Goal: Information Seeking & Learning: Learn about a topic

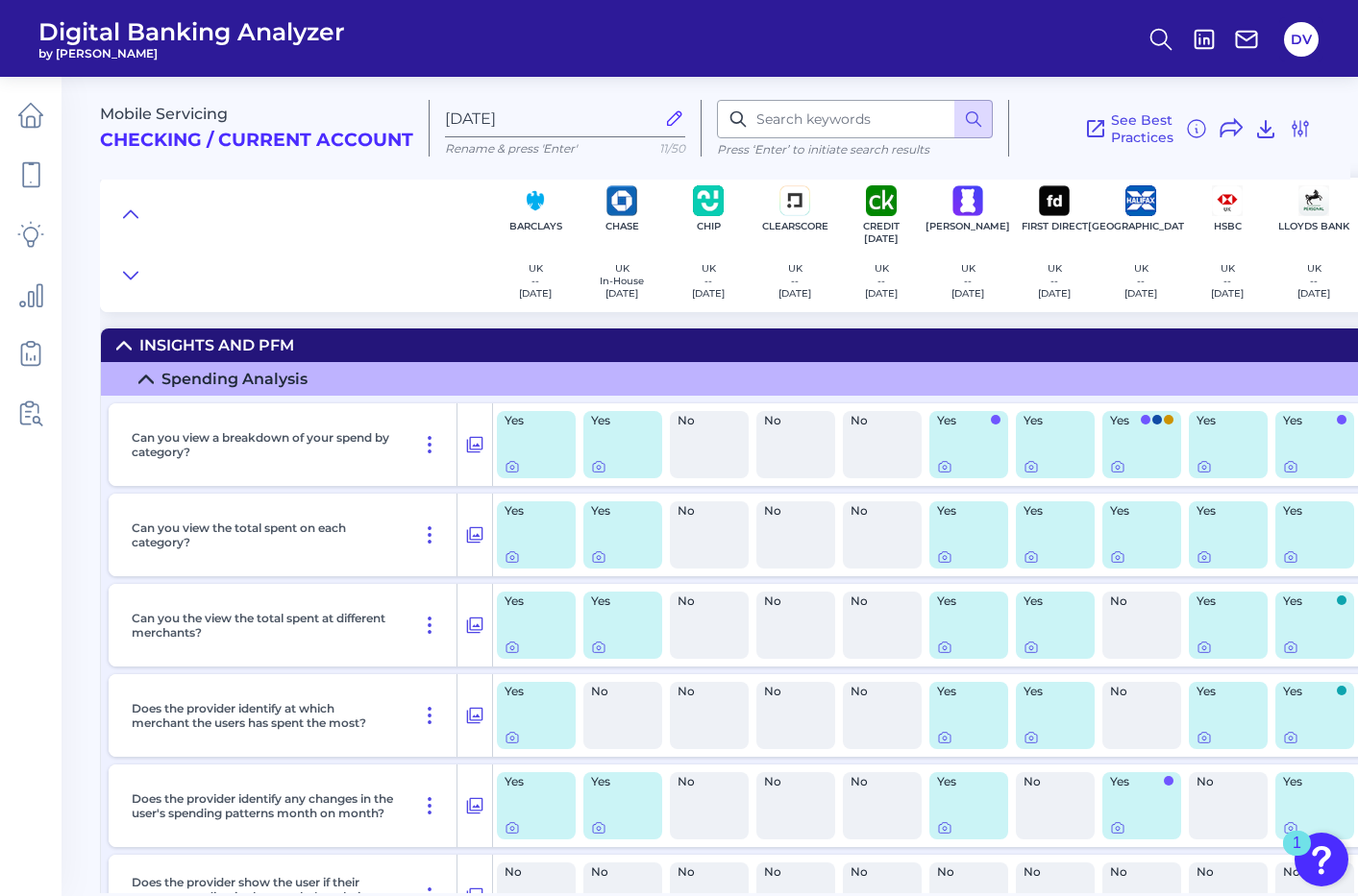
scroll to position [2, 0]
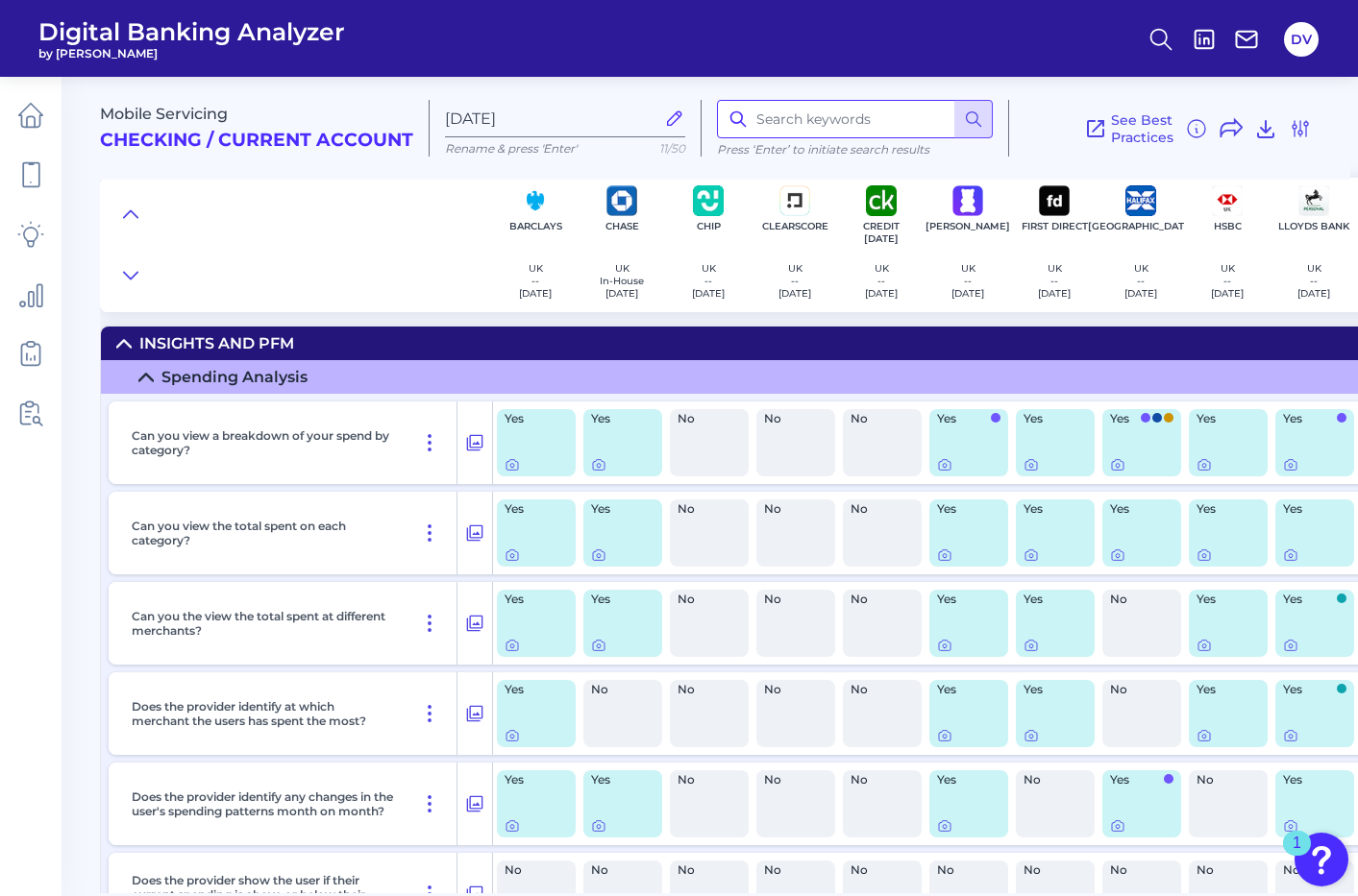
click at [791, 118] on input at bounding box center [854, 119] width 276 height 39
type input "subscription"
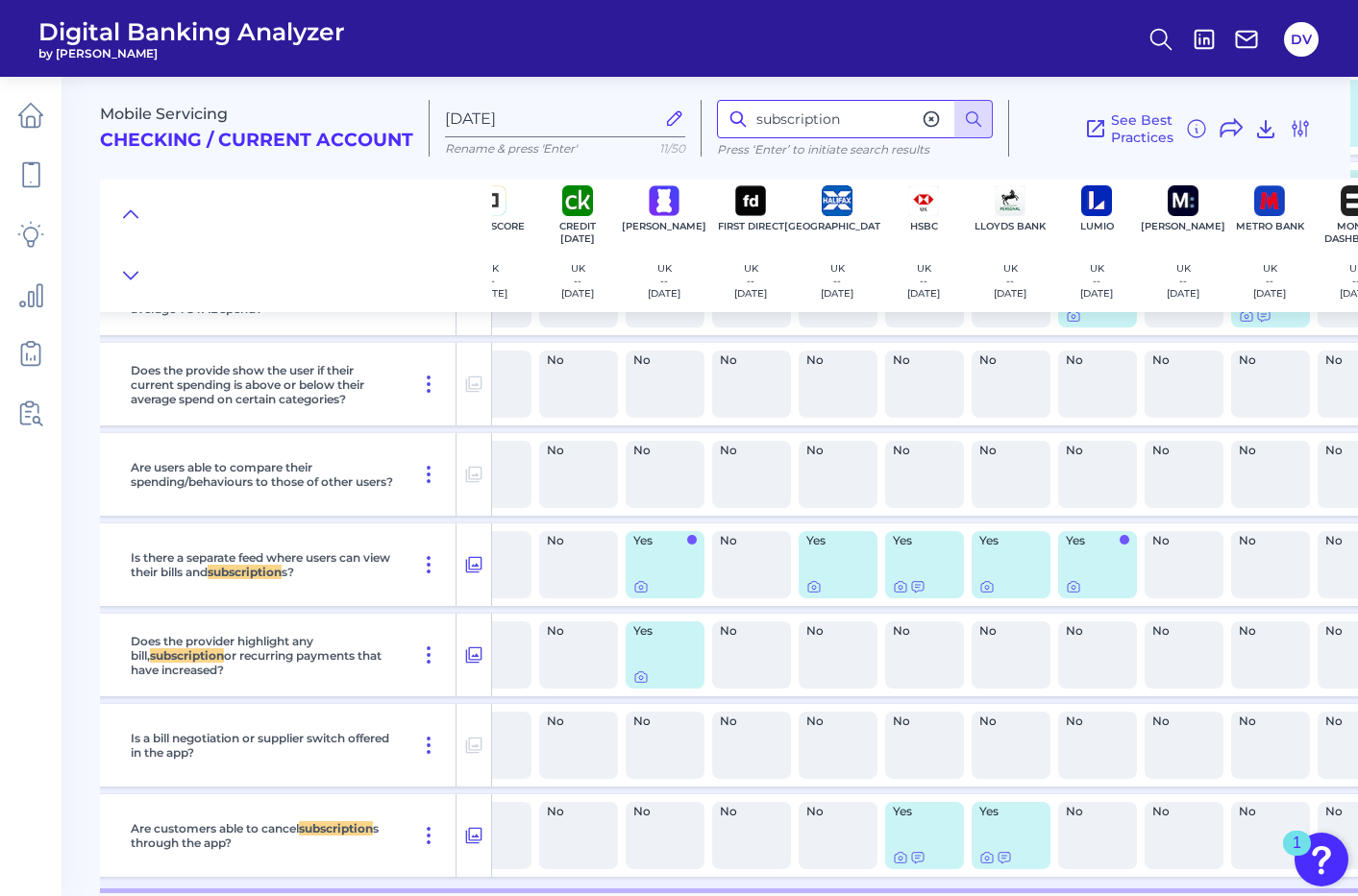
scroll to position [604, 316]
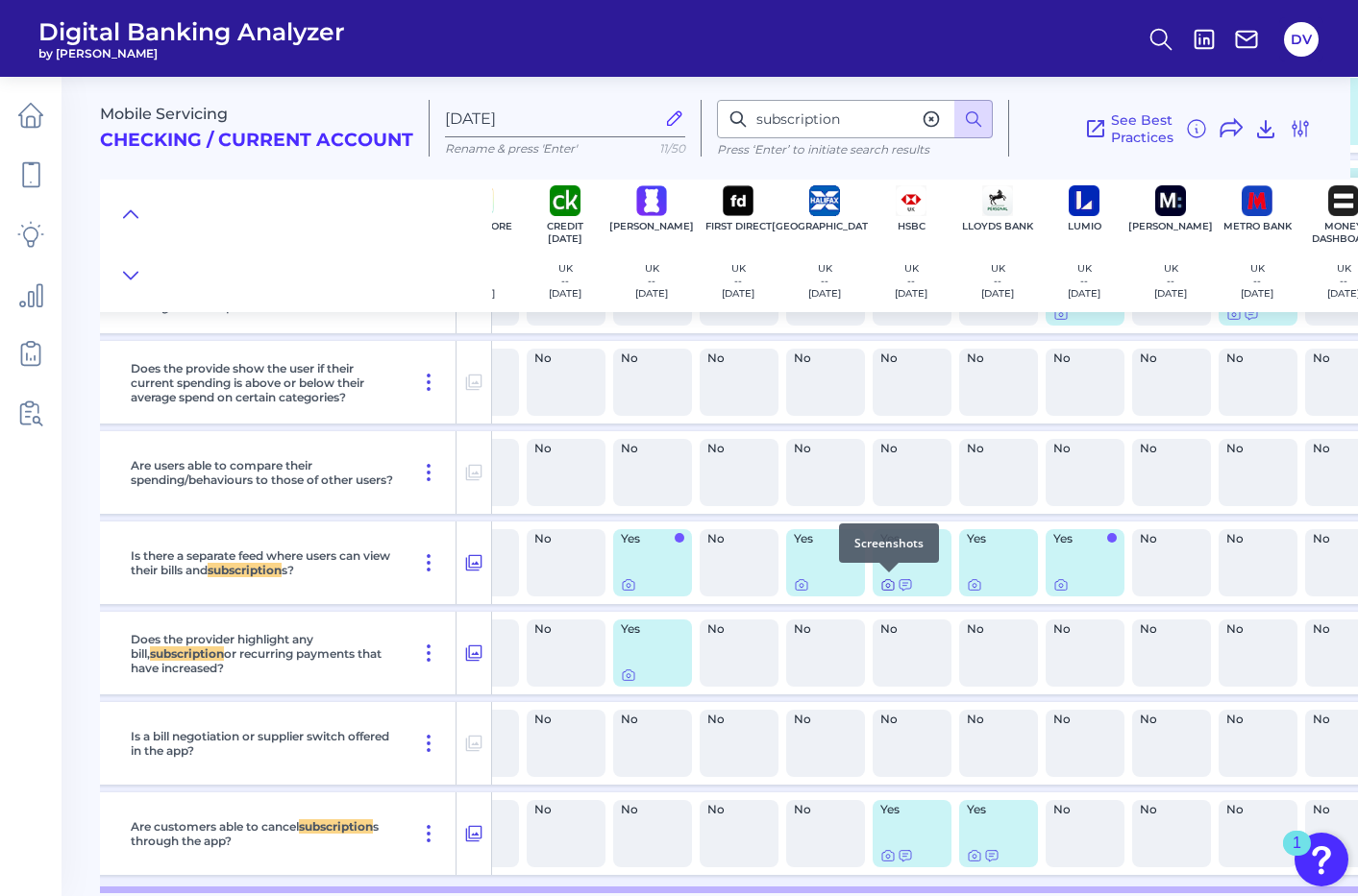
click at [887, 583] on icon at bounding box center [888, 585] width 16 height 16
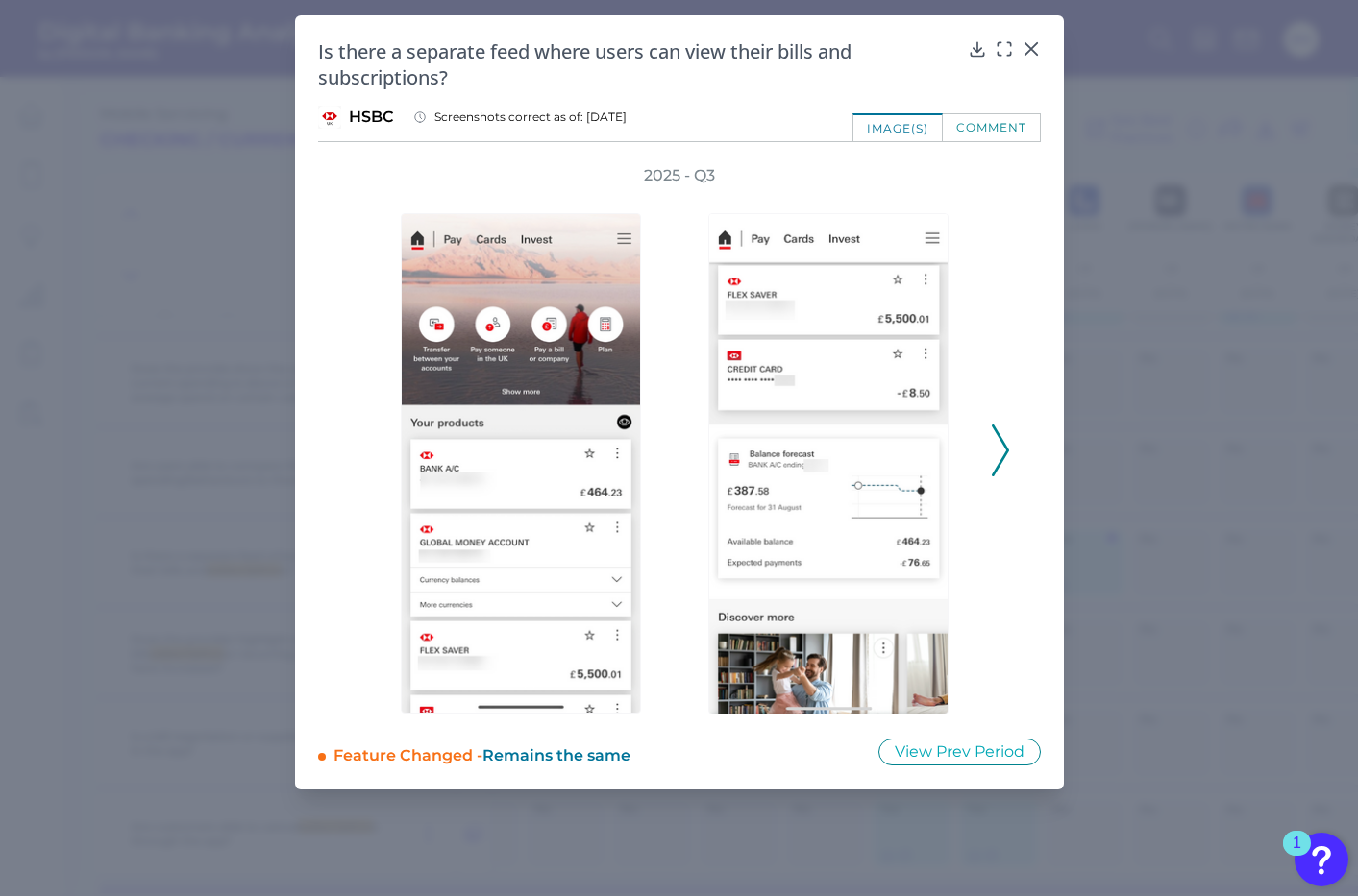
click at [1000, 450] on icon at bounding box center [999, 450] width 17 height 51
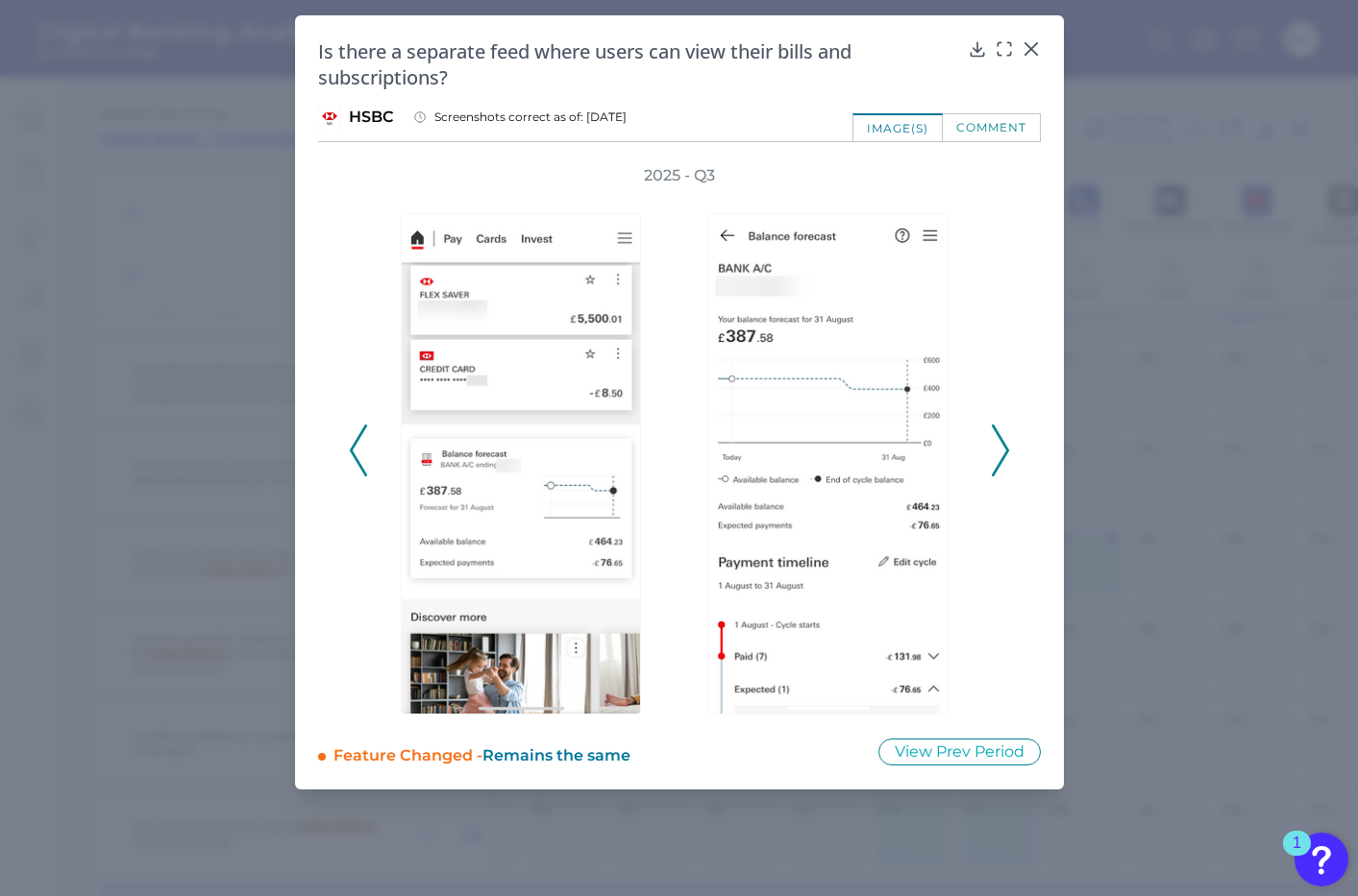
click at [1000, 450] on icon at bounding box center [999, 450] width 17 height 51
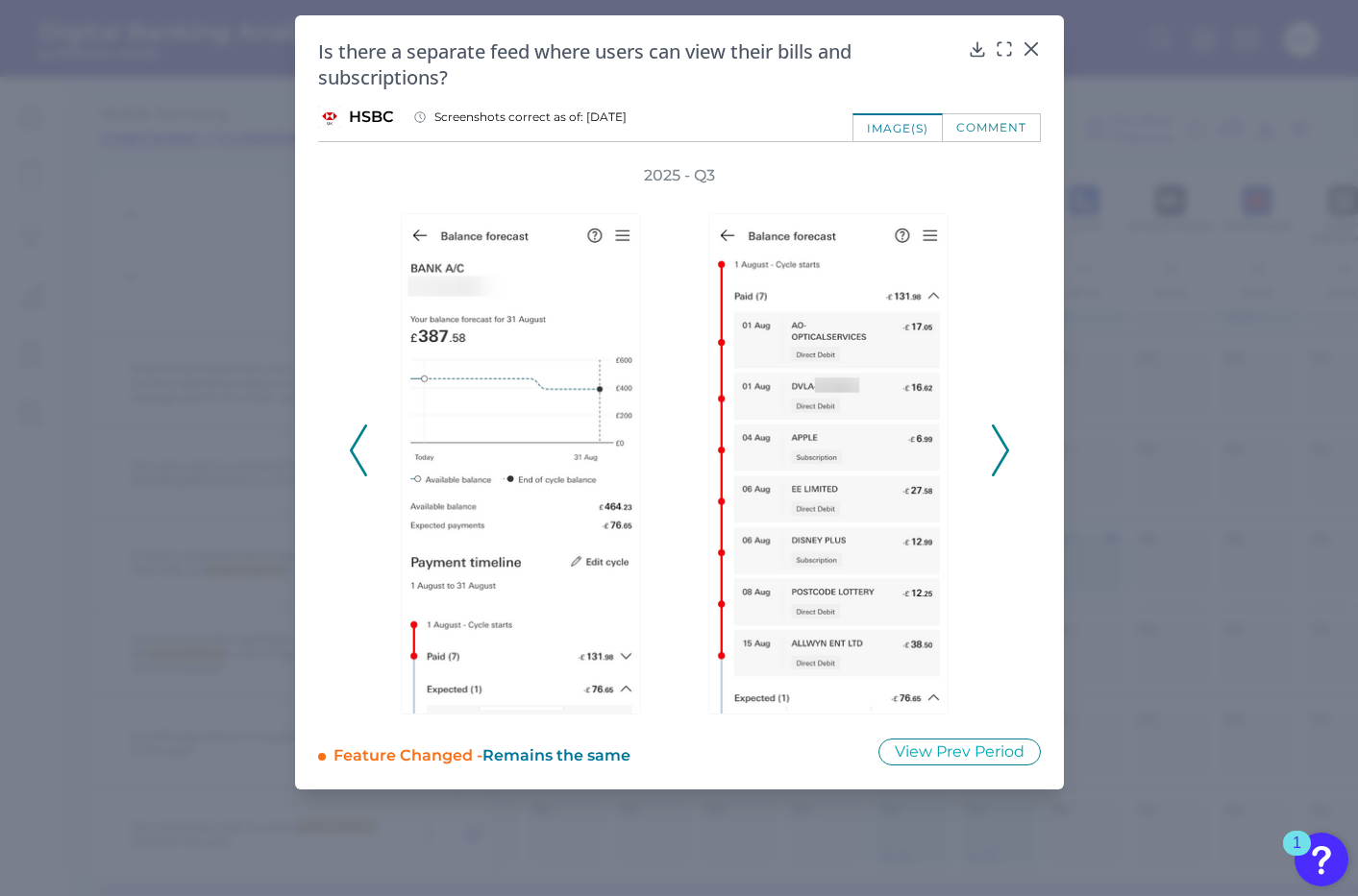
click at [1000, 450] on icon at bounding box center [999, 450] width 17 height 51
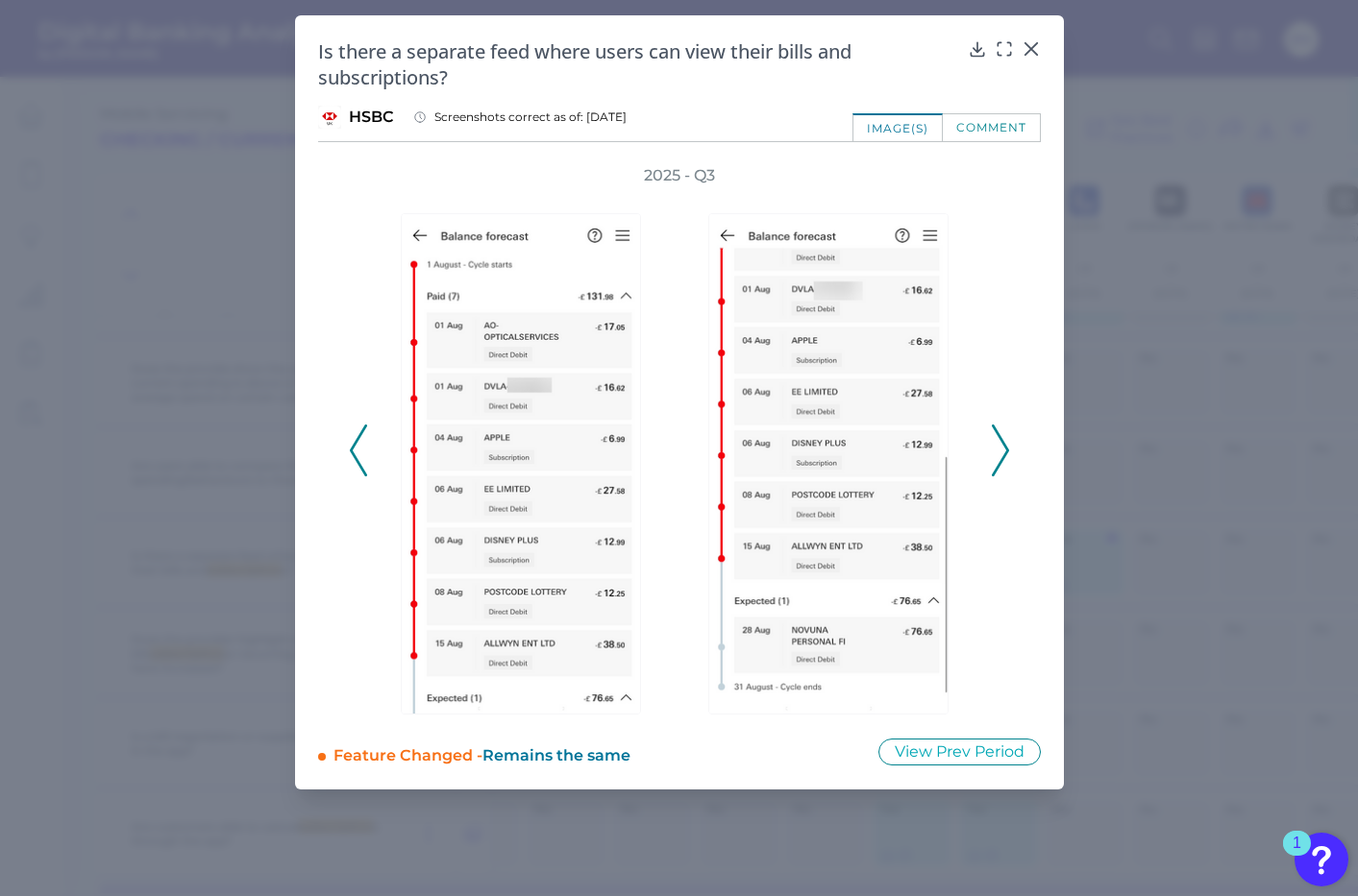
click at [1000, 450] on icon at bounding box center [999, 450] width 17 height 51
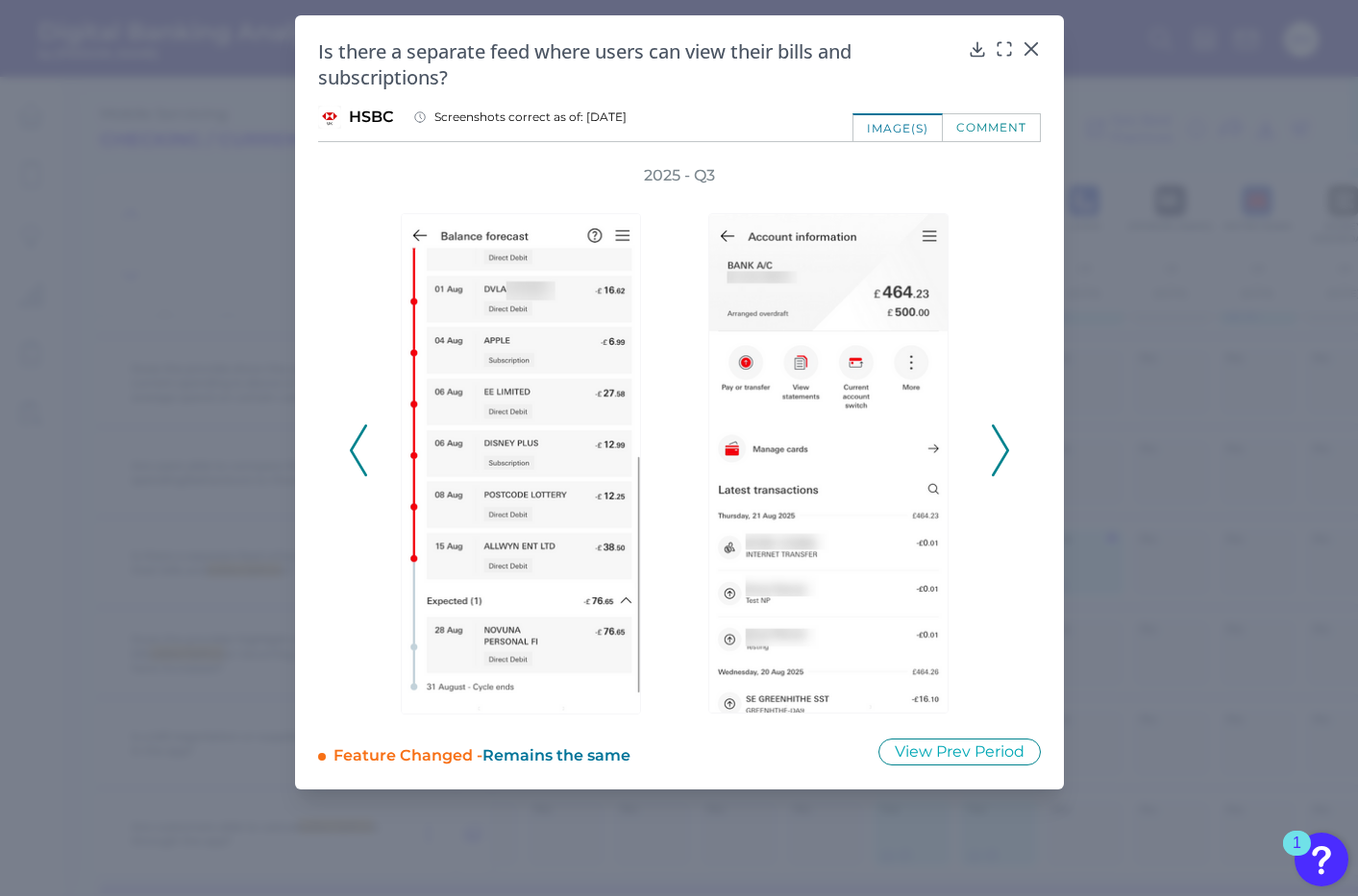
click at [1000, 450] on icon at bounding box center [999, 450] width 17 height 51
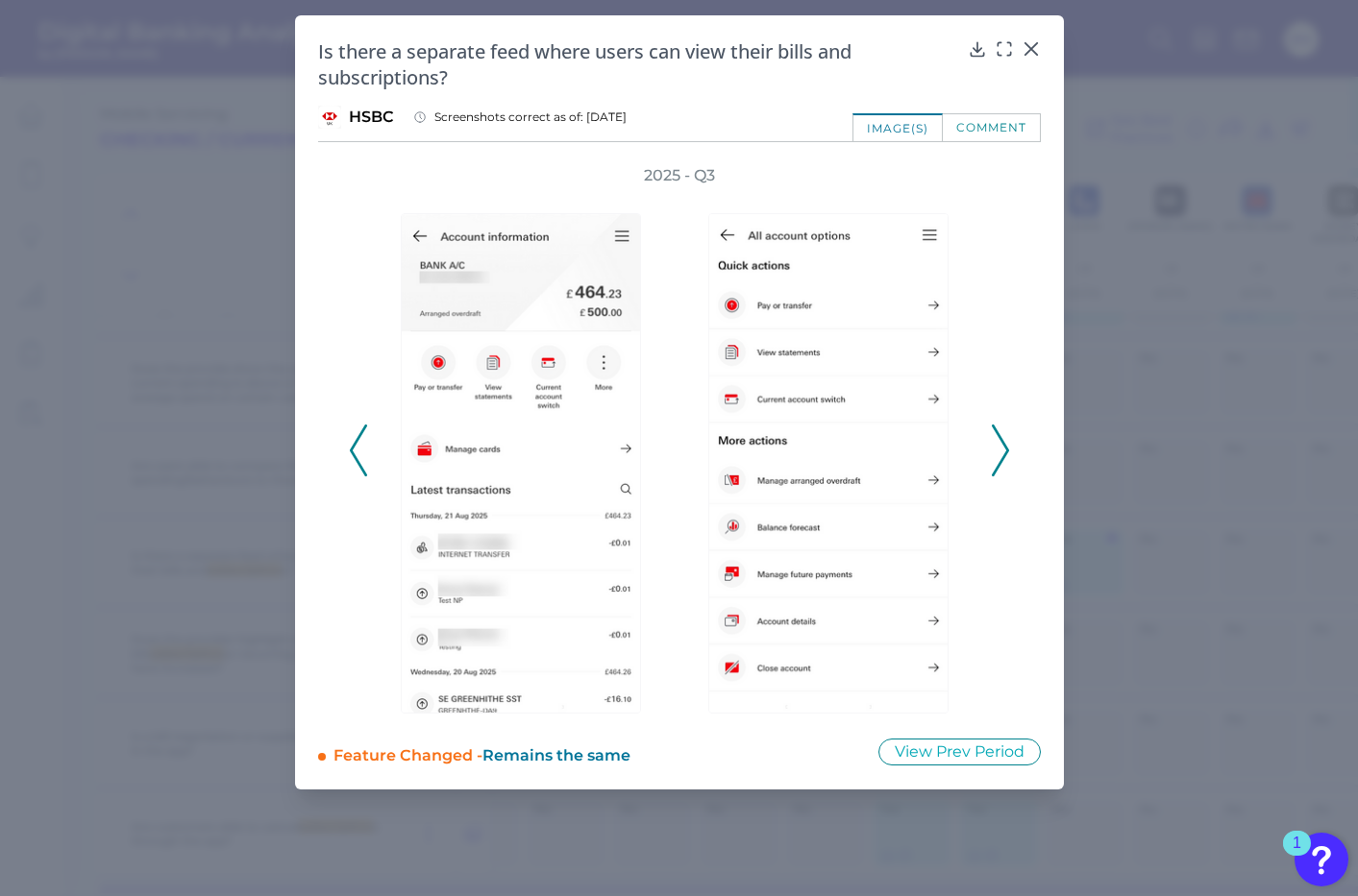
click at [1000, 450] on icon at bounding box center [999, 450] width 17 height 51
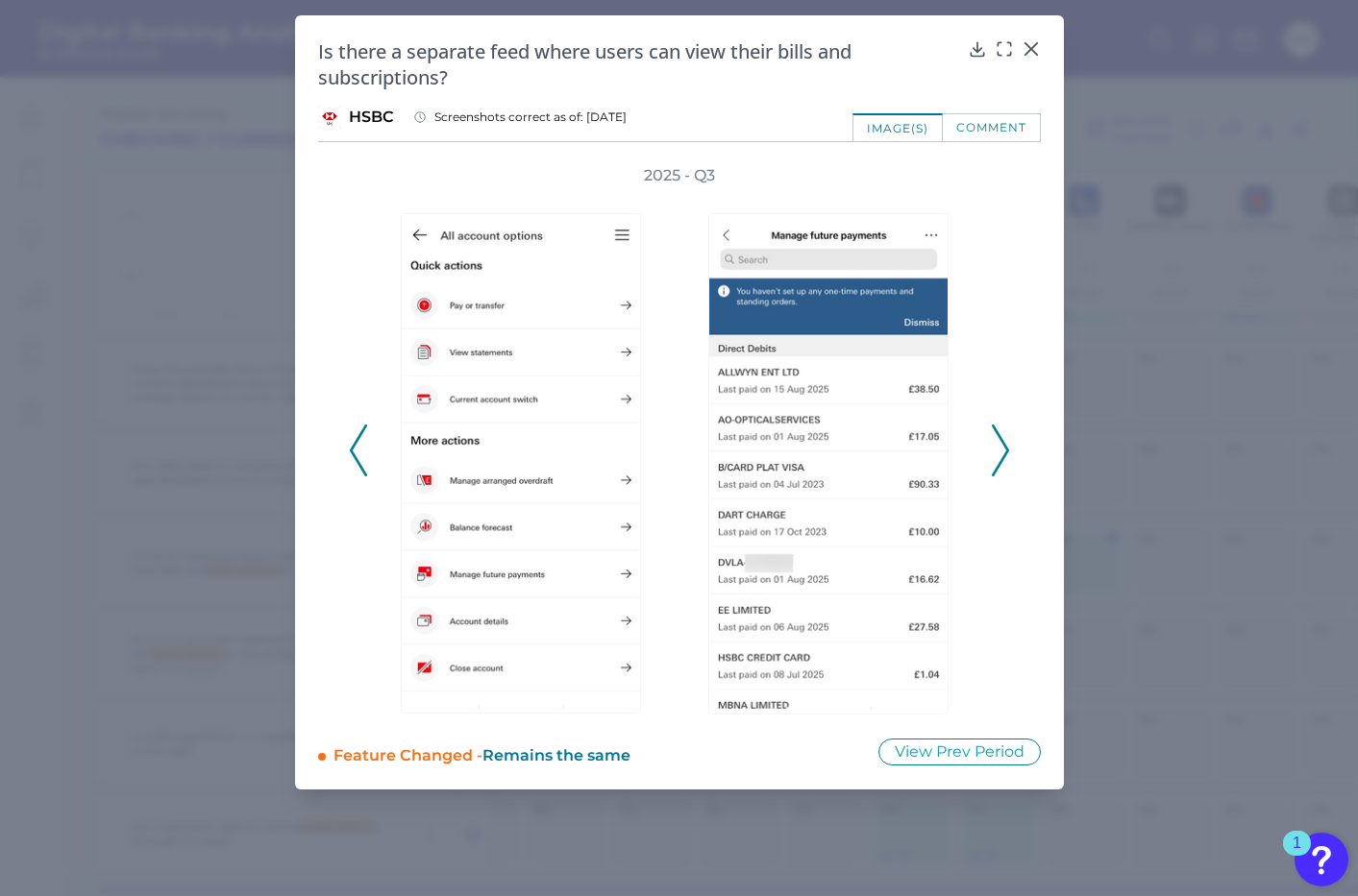
click at [1000, 450] on icon at bounding box center [999, 450] width 17 height 51
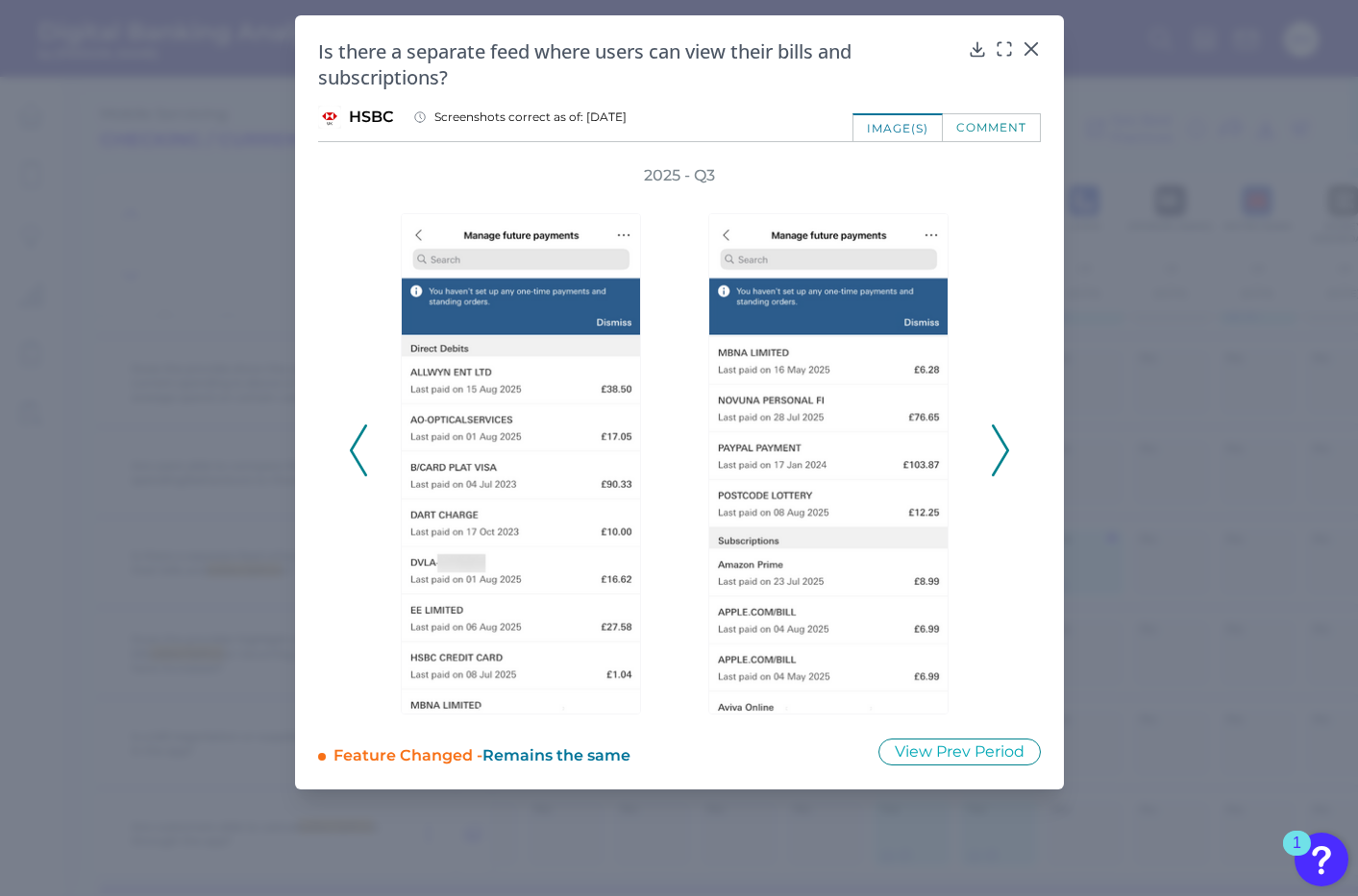
click at [1000, 450] on icon at bounding box center [999, 450] width 17 height 51
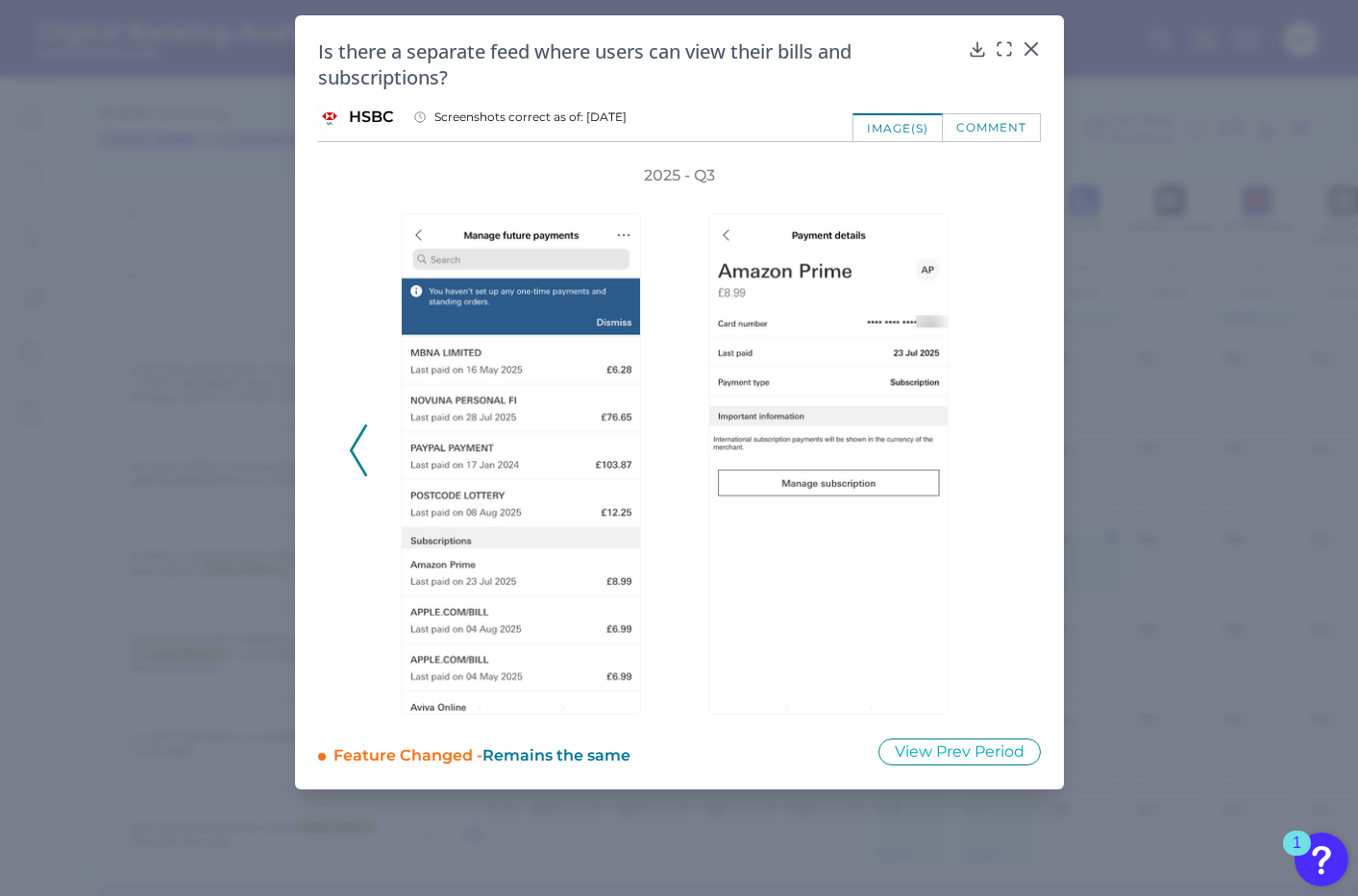
click at [1000, 450] on div "2025 - Q3" at bounding box center [679, 440] width 661 height 549
click at [1033, 43] on icon at bounding box center [1030, 48] width 19 height 19
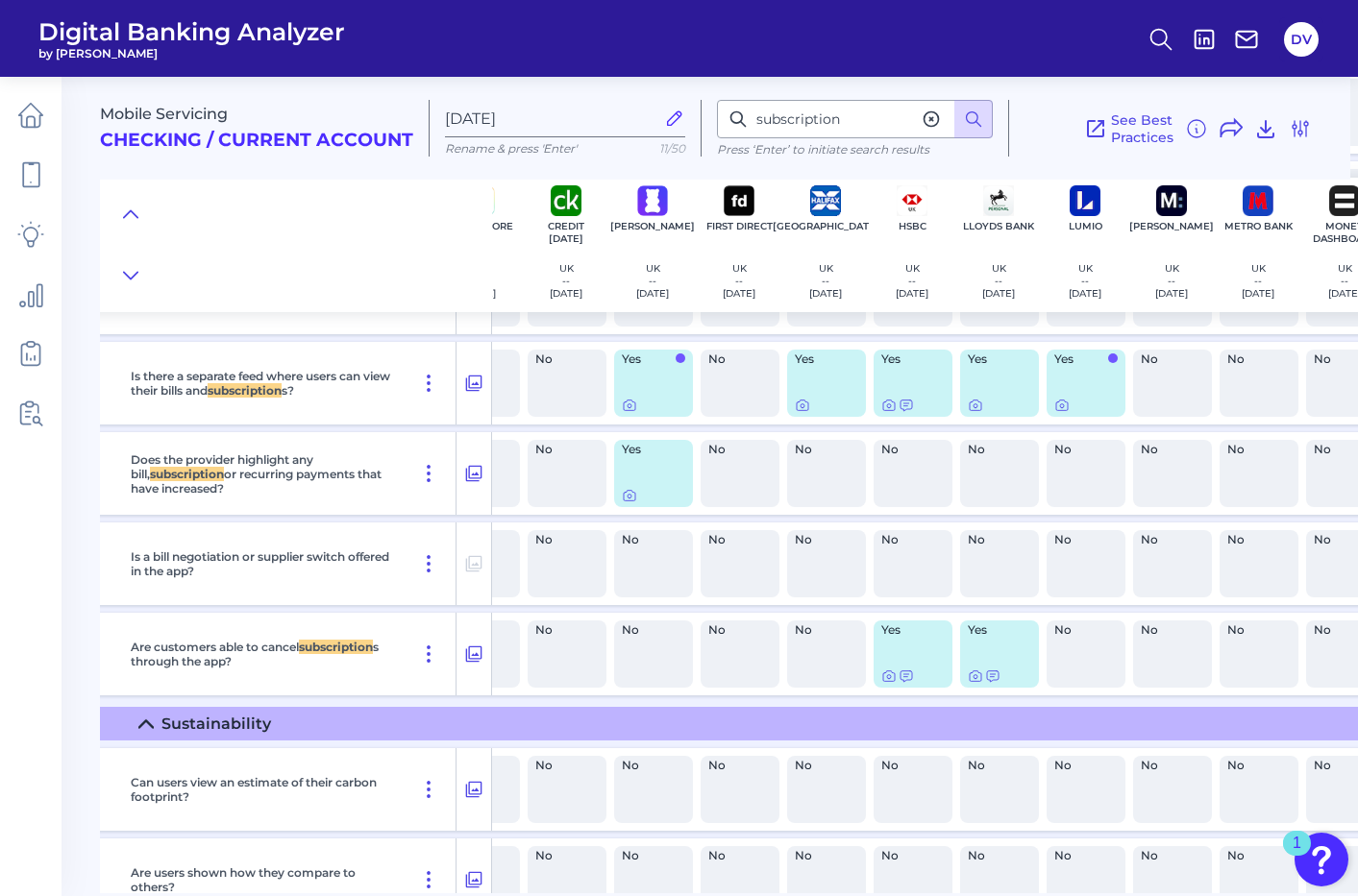
scroll to position [785, 315]
click at [889, 670] on div at bounding box center [889, 661] width 19 height 19
click at [887, 673] on icon at bounding box center [889, 675] width 16 height 16
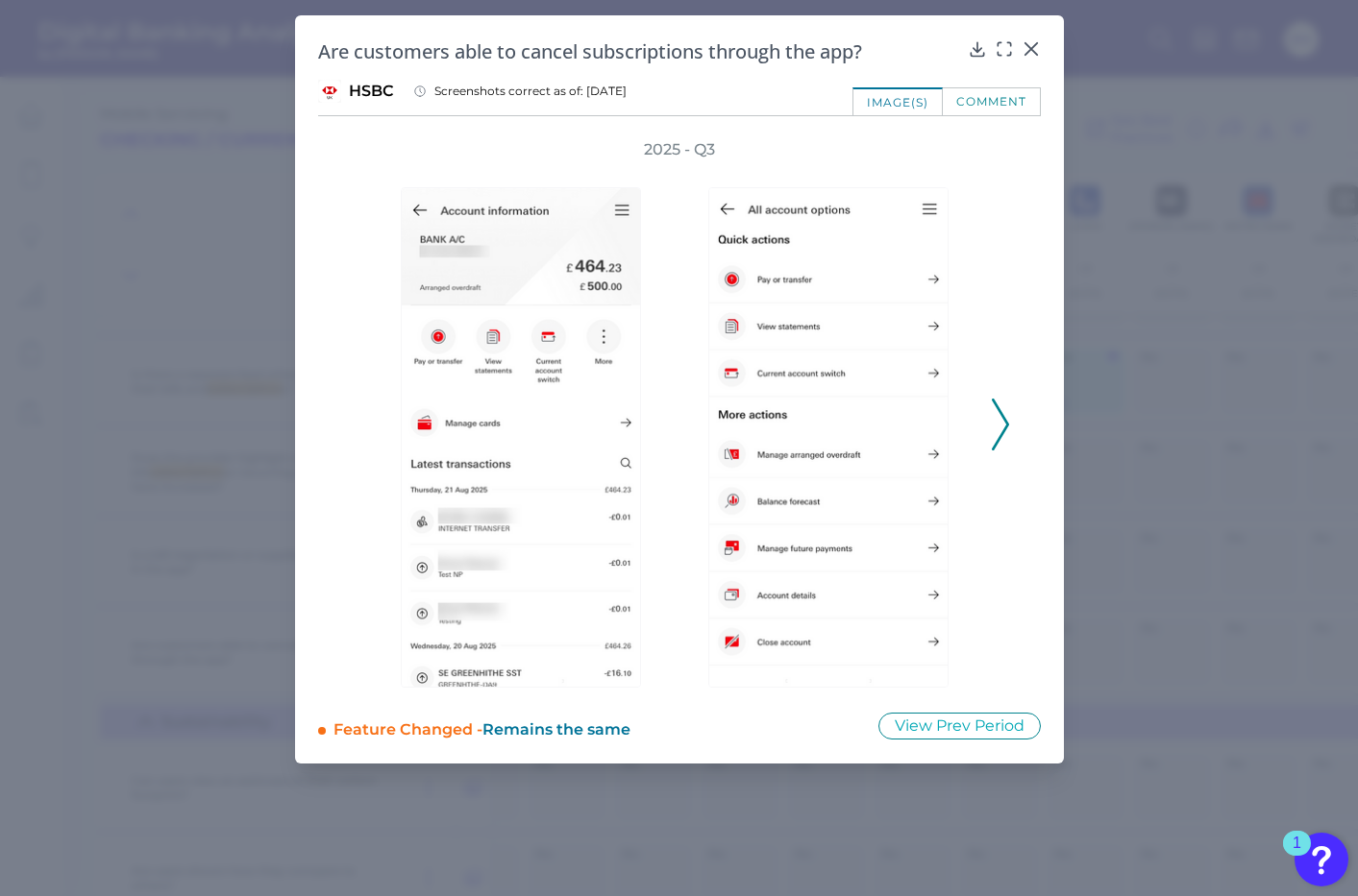
click at [1005, 422] on polyline at bounding box center [999, 424] width 15 height 49
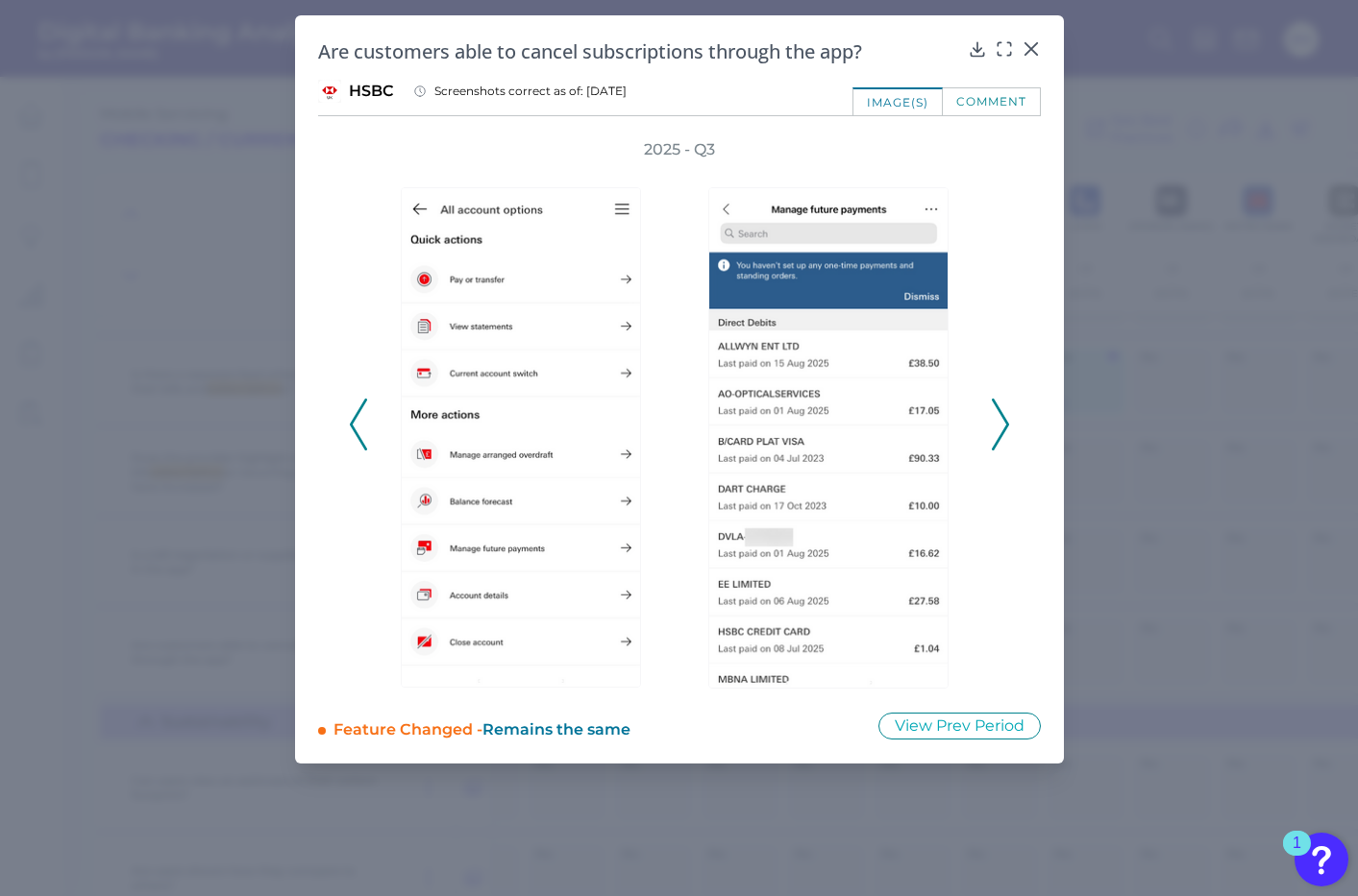
click at [1005, 423] on polyline at bounding box center [999, 424] width 15 height 49
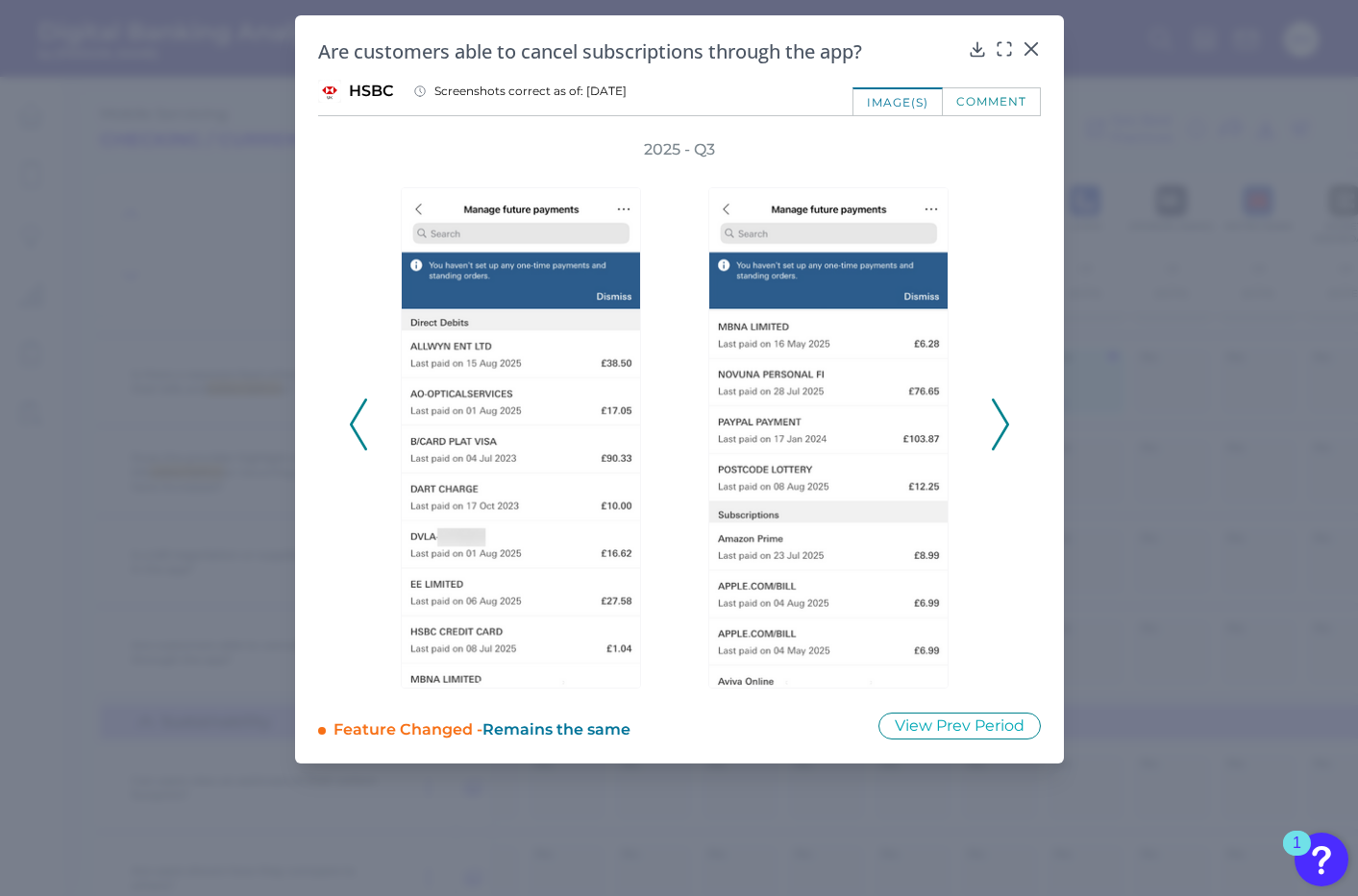
click at [1005, 423] on polyline at bounding box center [999, 424] width 15 height 49
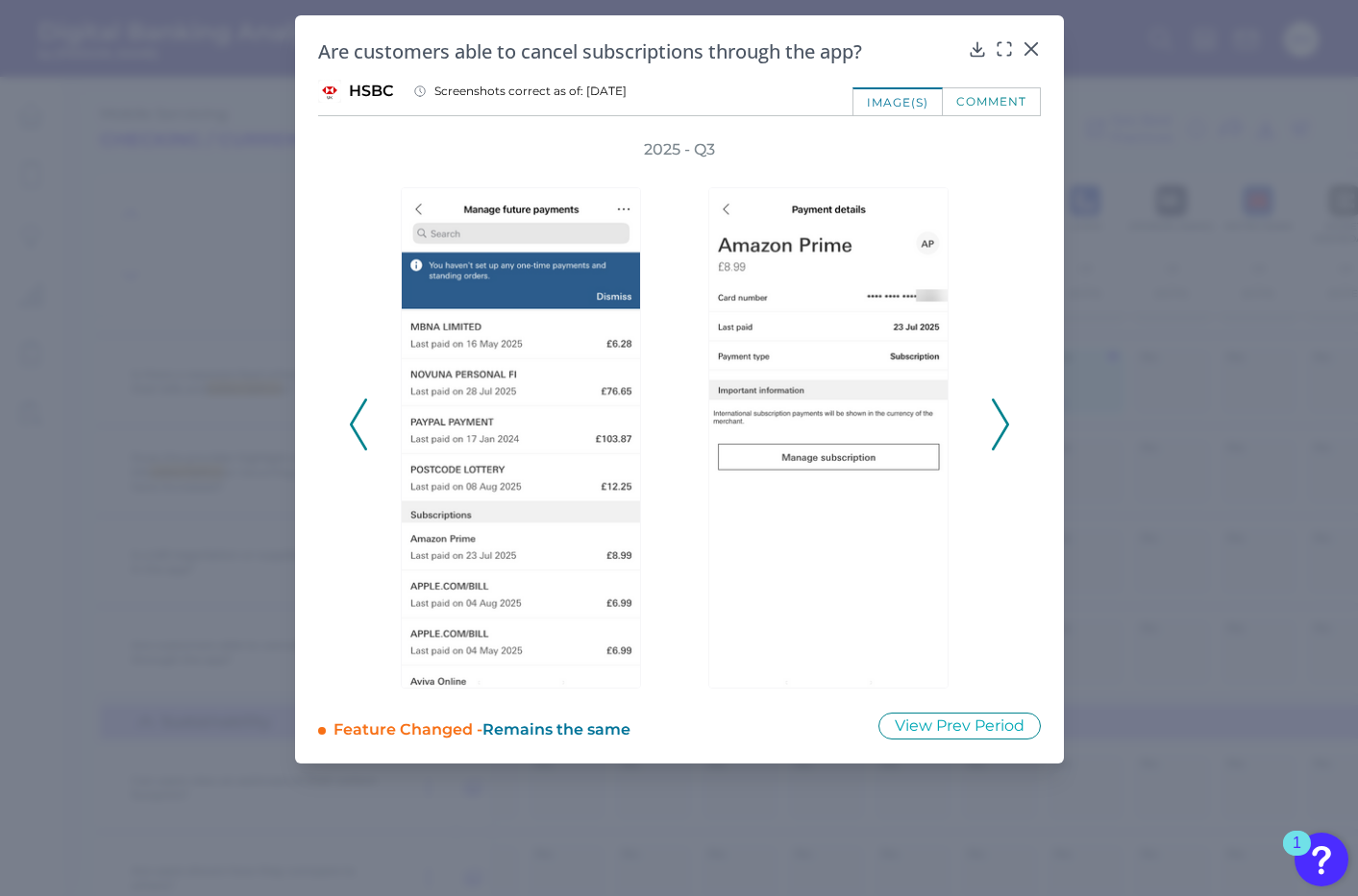
click at [1005, 423] on polyline at bounding box center [999, 424] width 15 height 49
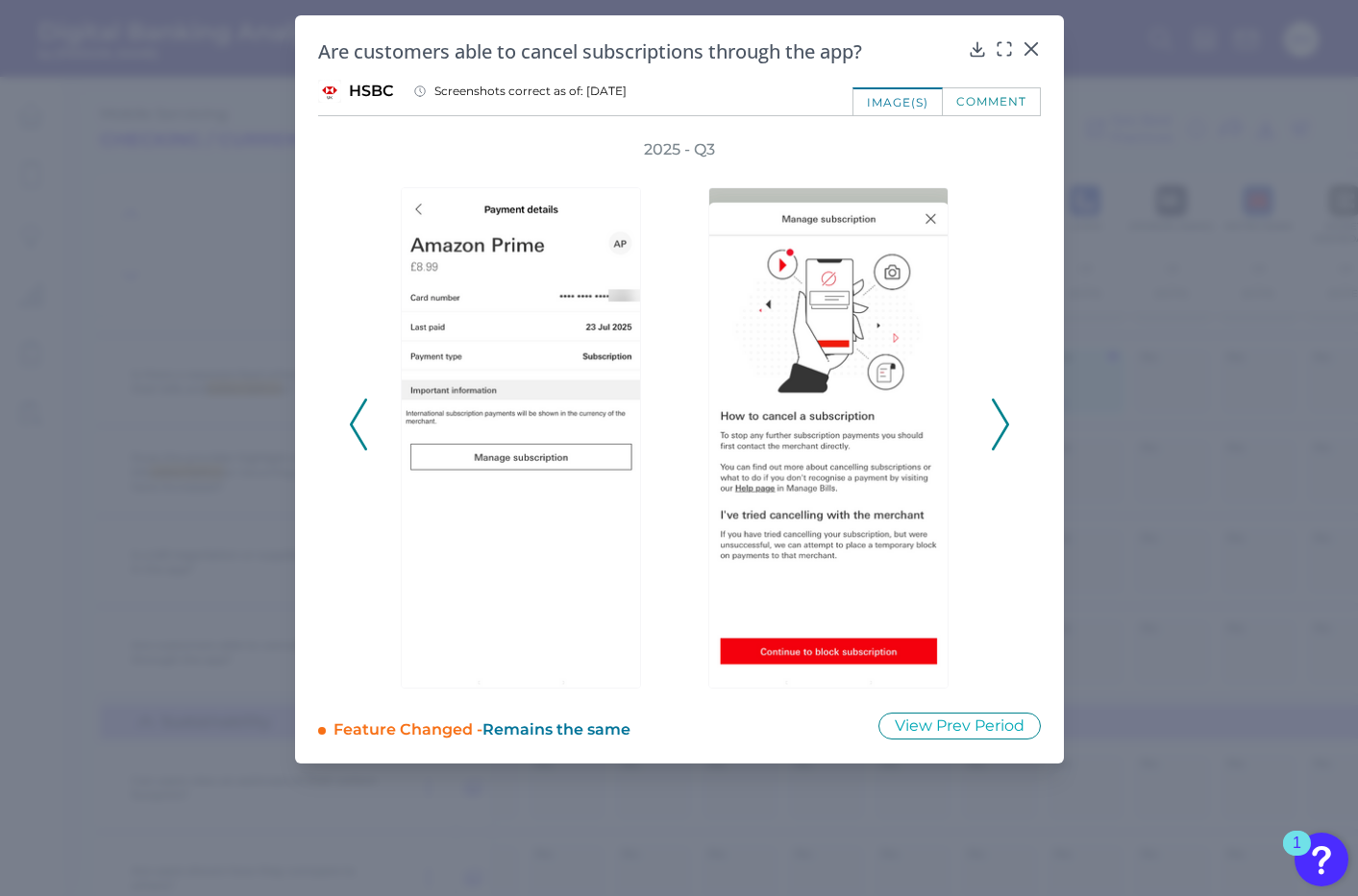
click at [1005, 423] on polyline at bounding box center [999, 424] width 15 height 49
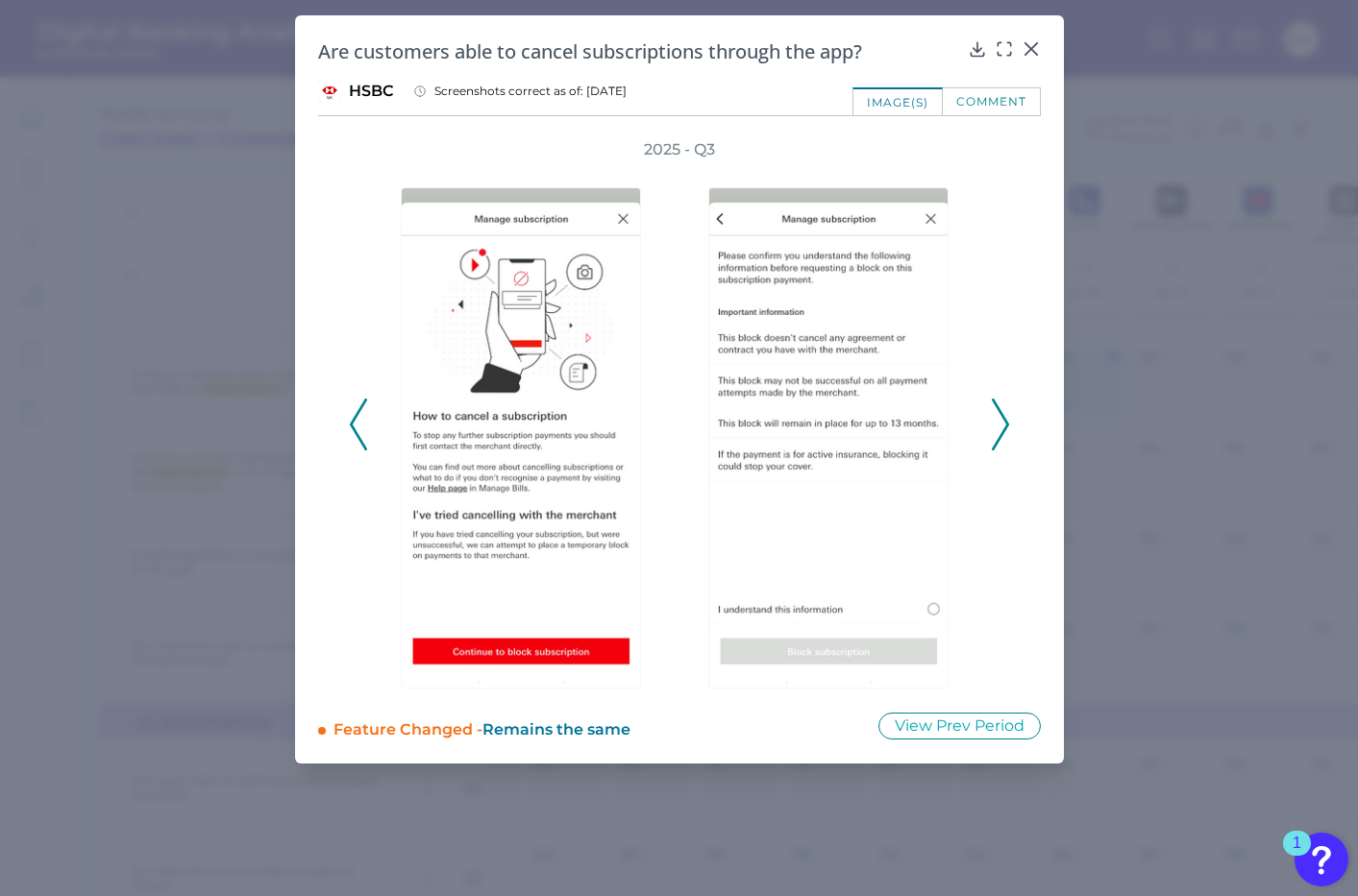
click at [1005, 424] on icon at bounding box center [999, 424] width 17 height 51
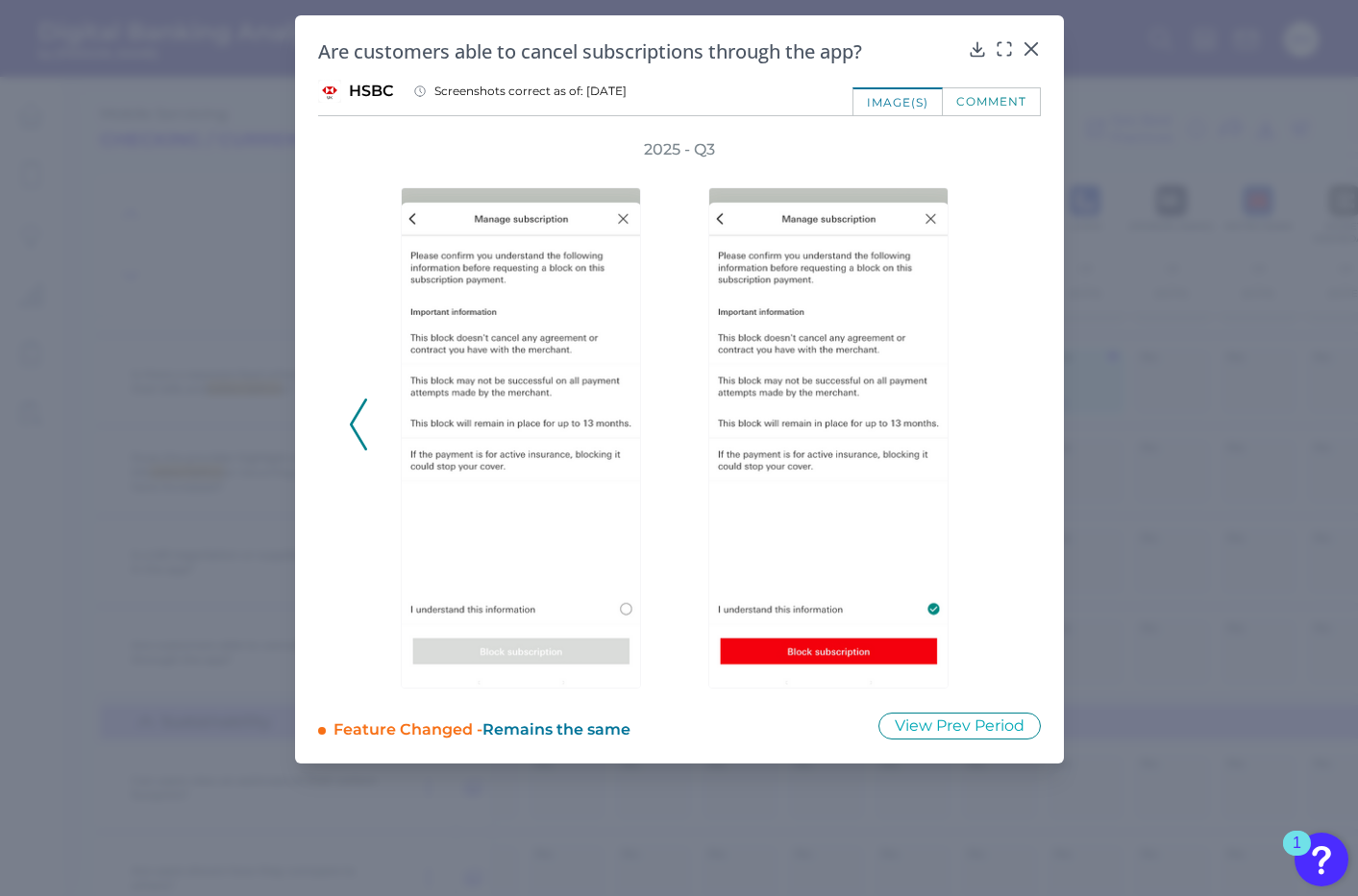
click at [1005, 424] on div "2025 - Q3" at bounding box center [679, 414] width 661 height 549
click at [1033, 42] on icon at bounding box center [1030, 48] width 19 height 19
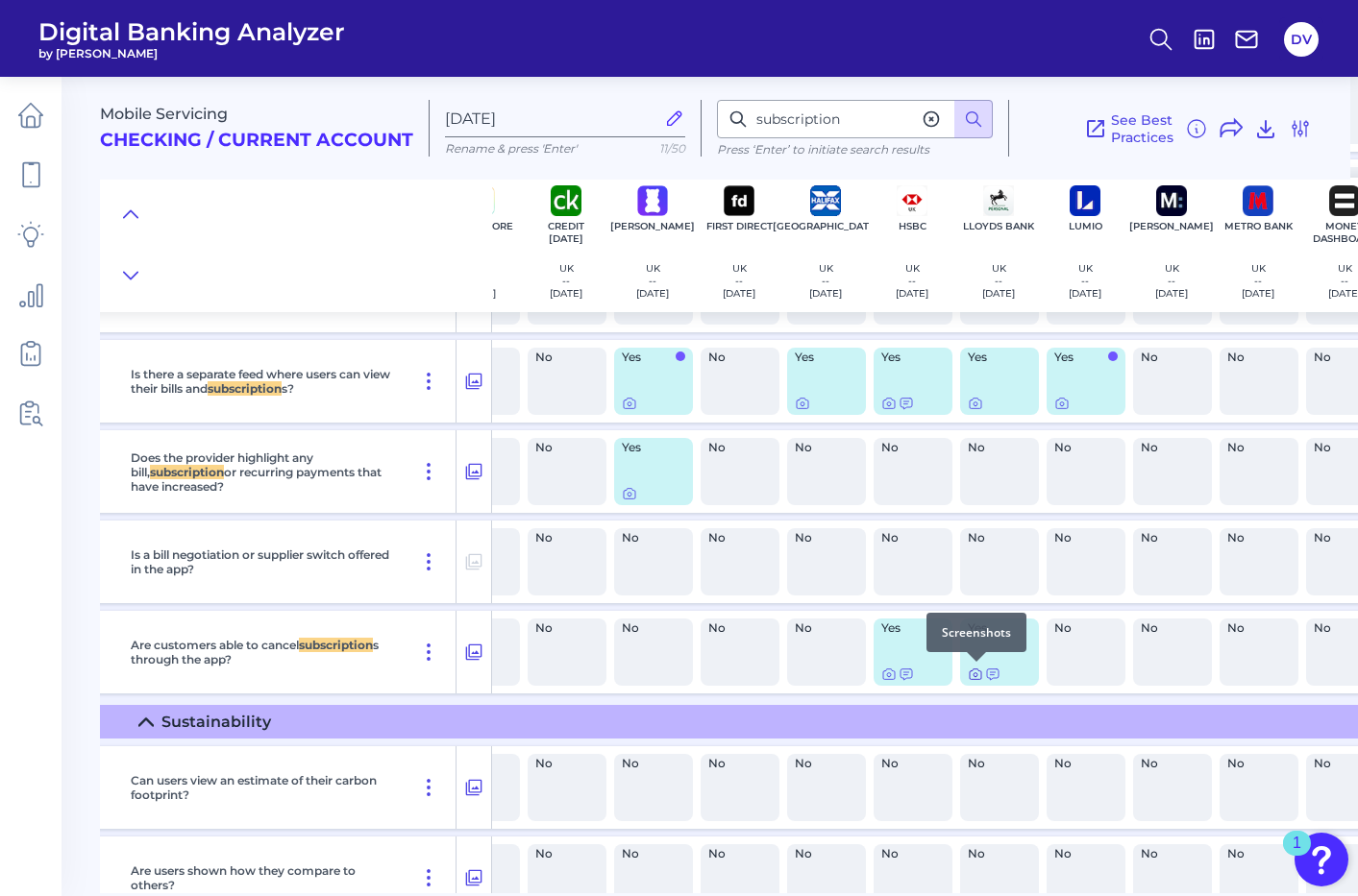
click at [973, 675] on icon at bounding box center [976, 675] width 16 height 16
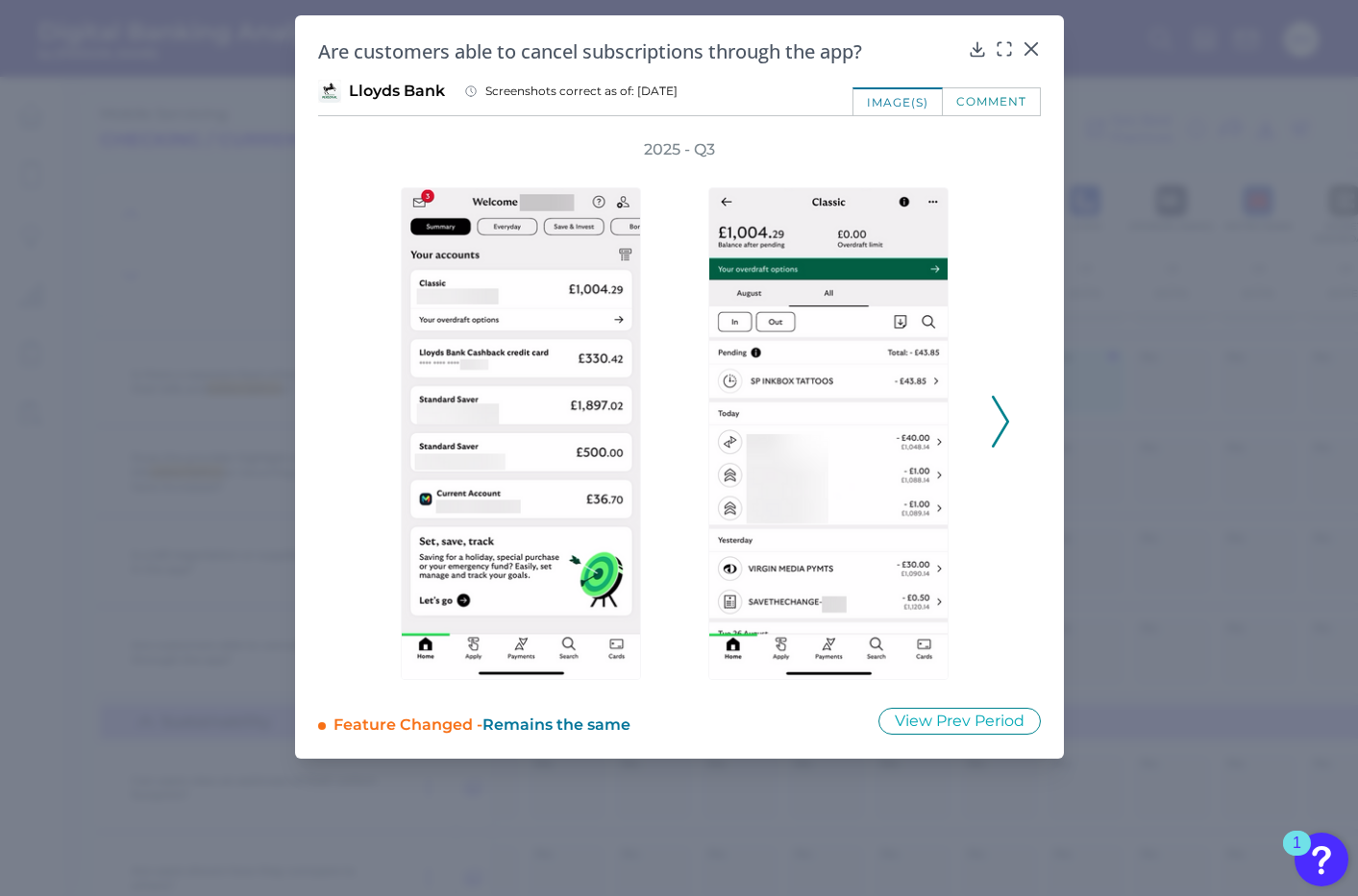
click at [1004, 432] on icon at bounding box center [999, 422] width 17 height 51
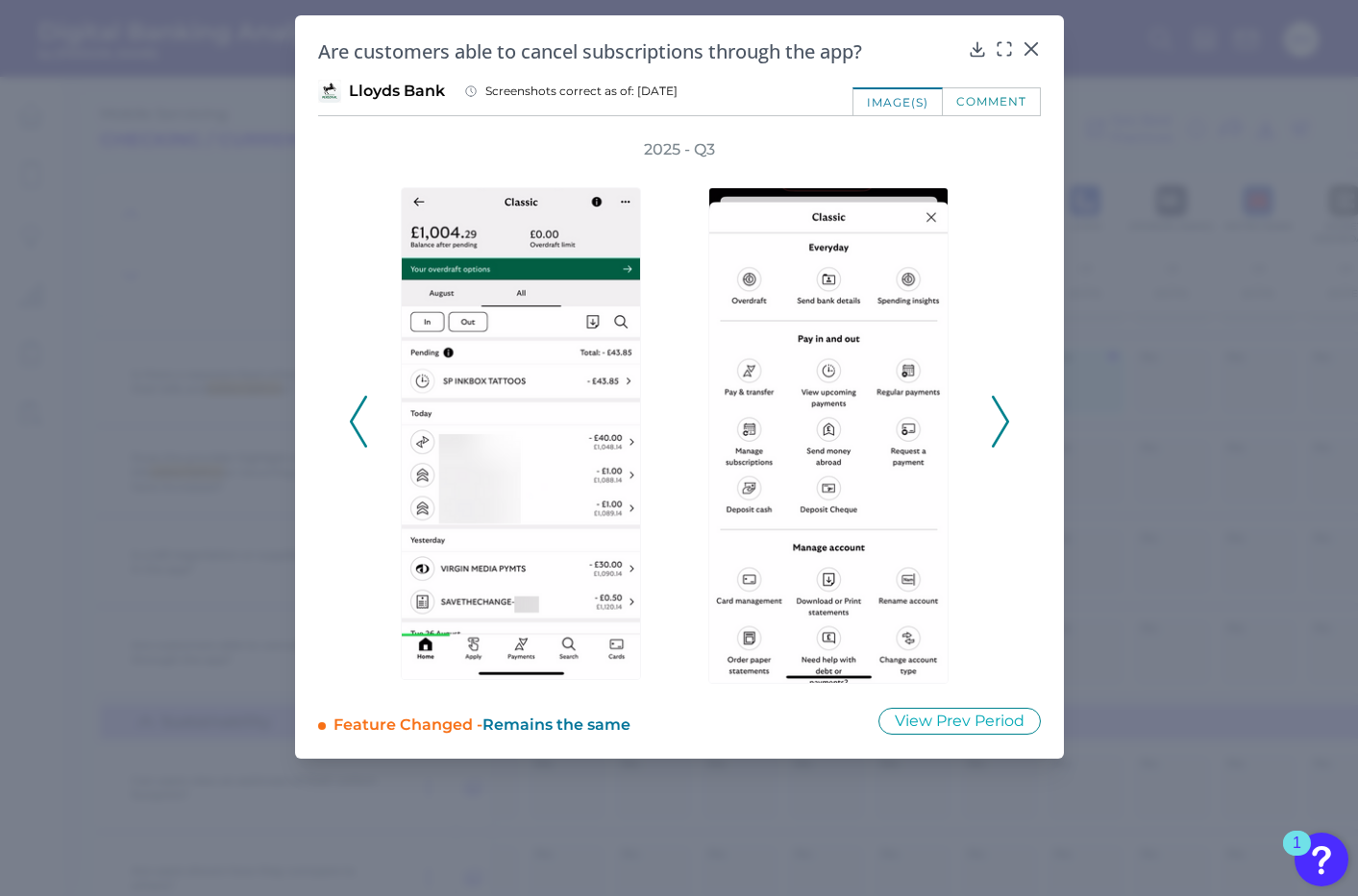
click at [1004, 432] on icon at bounding box center [999, 422] width 17 height 51
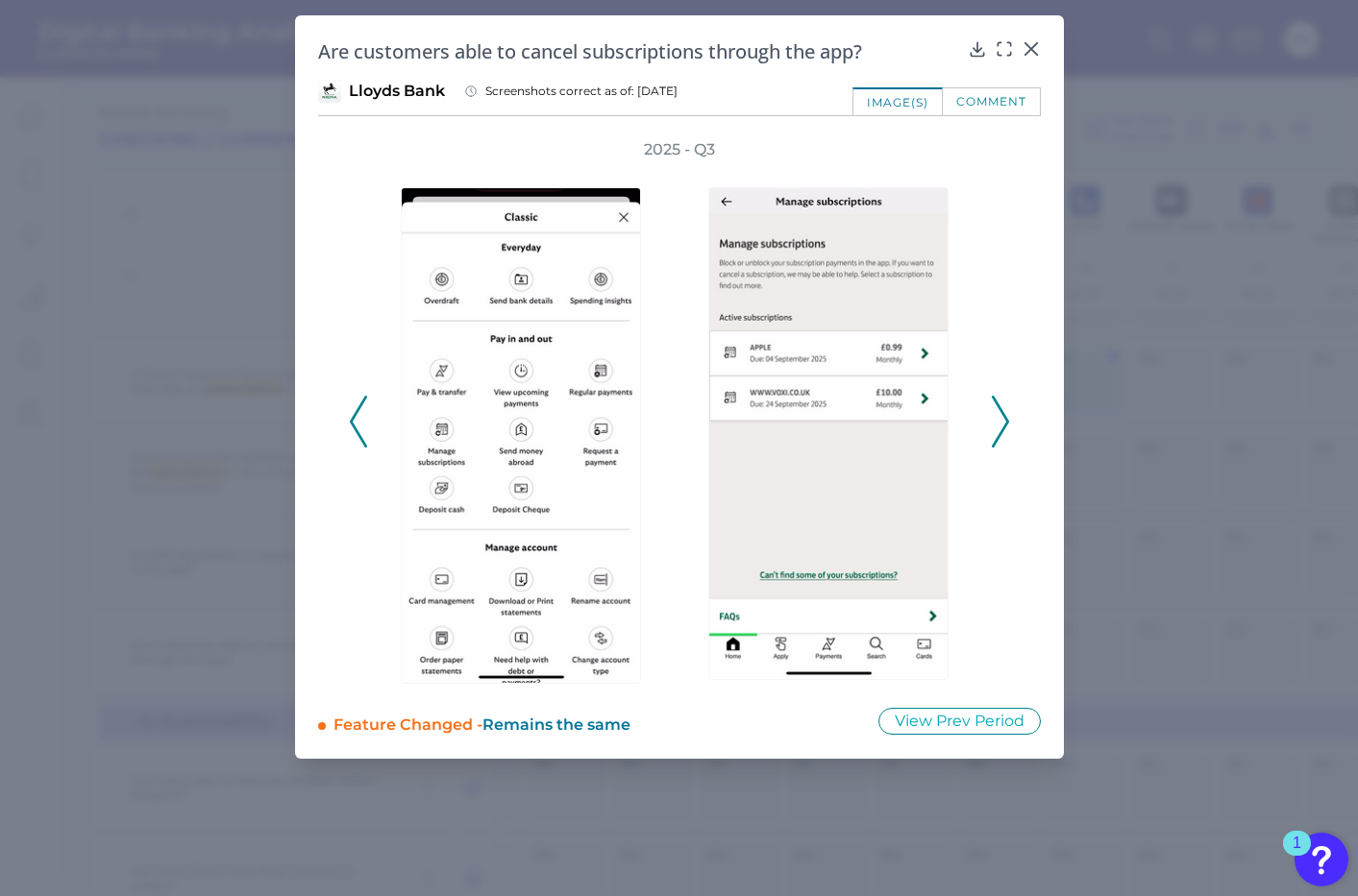
click at [1004, 433] on icon at bounding box center [999, 422] width 17 height 51
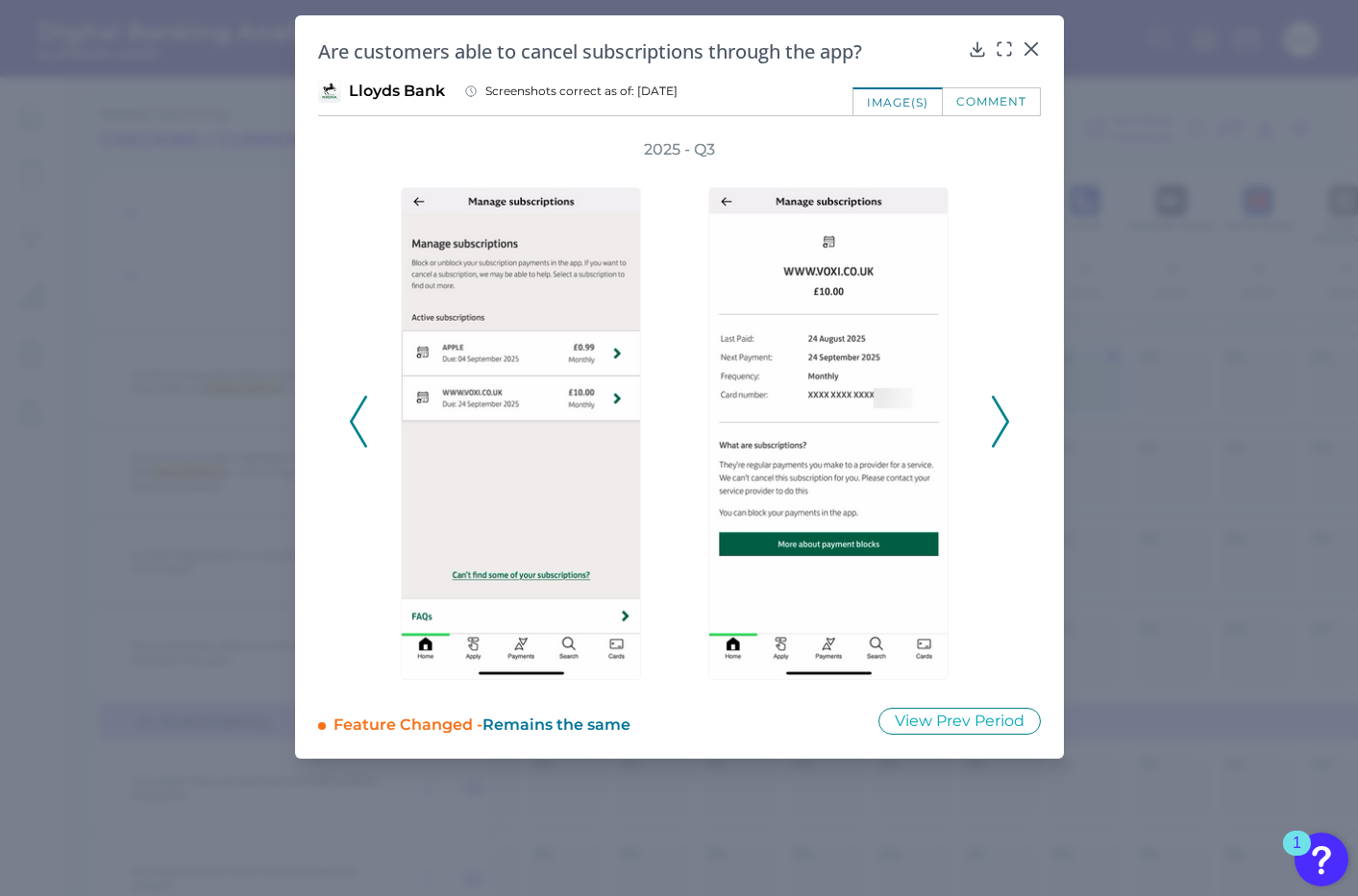
click at [1004, 433] on icon at bounding box center [999, 422] width 17 height 51
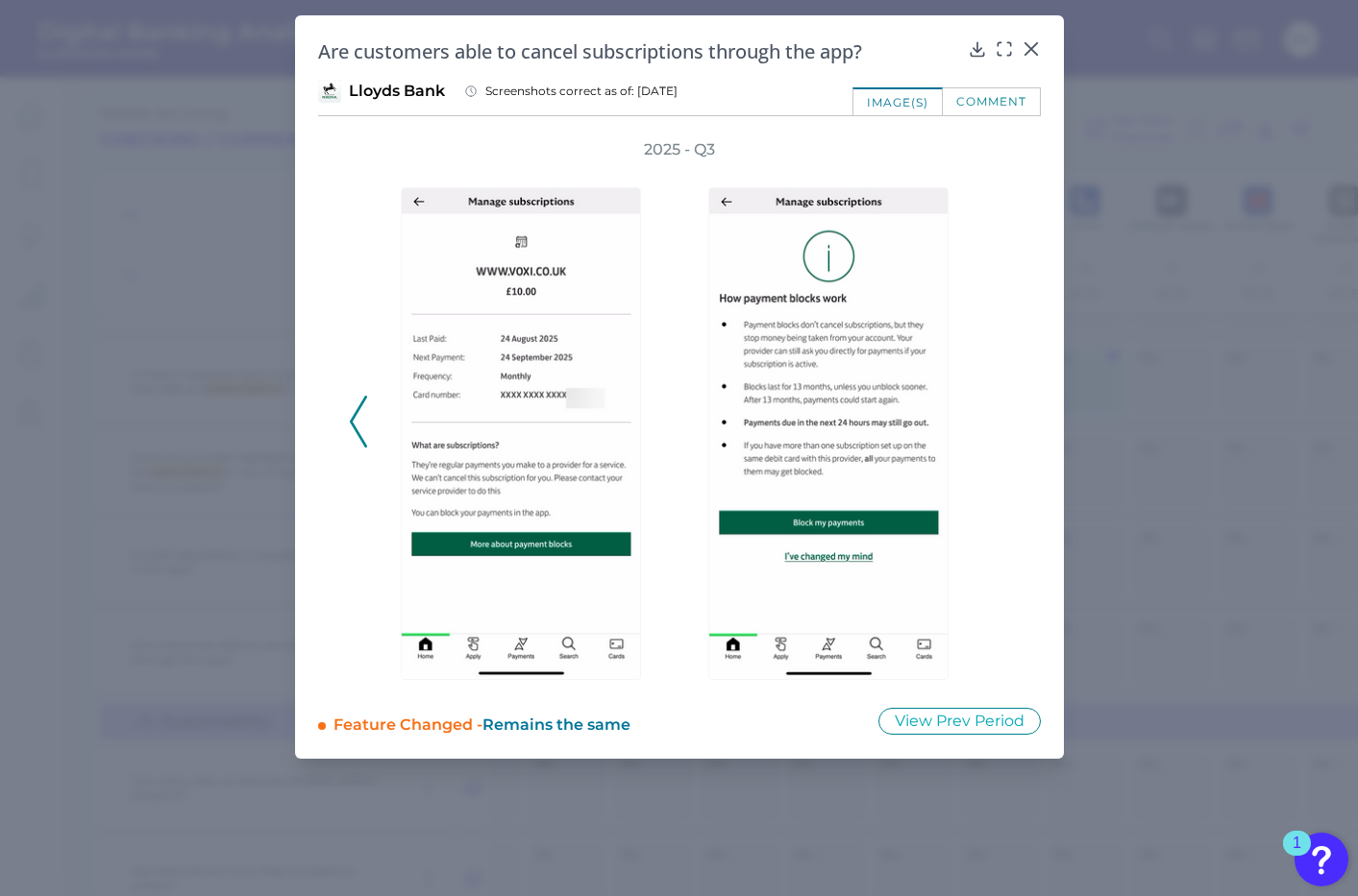
click at [1004, 434] on div "2025 - Q3" at bounding box center [679, 411] width 661 height 544
click at [1036, 43] on icon at bounding box center [1030, 49] width 12 height 12
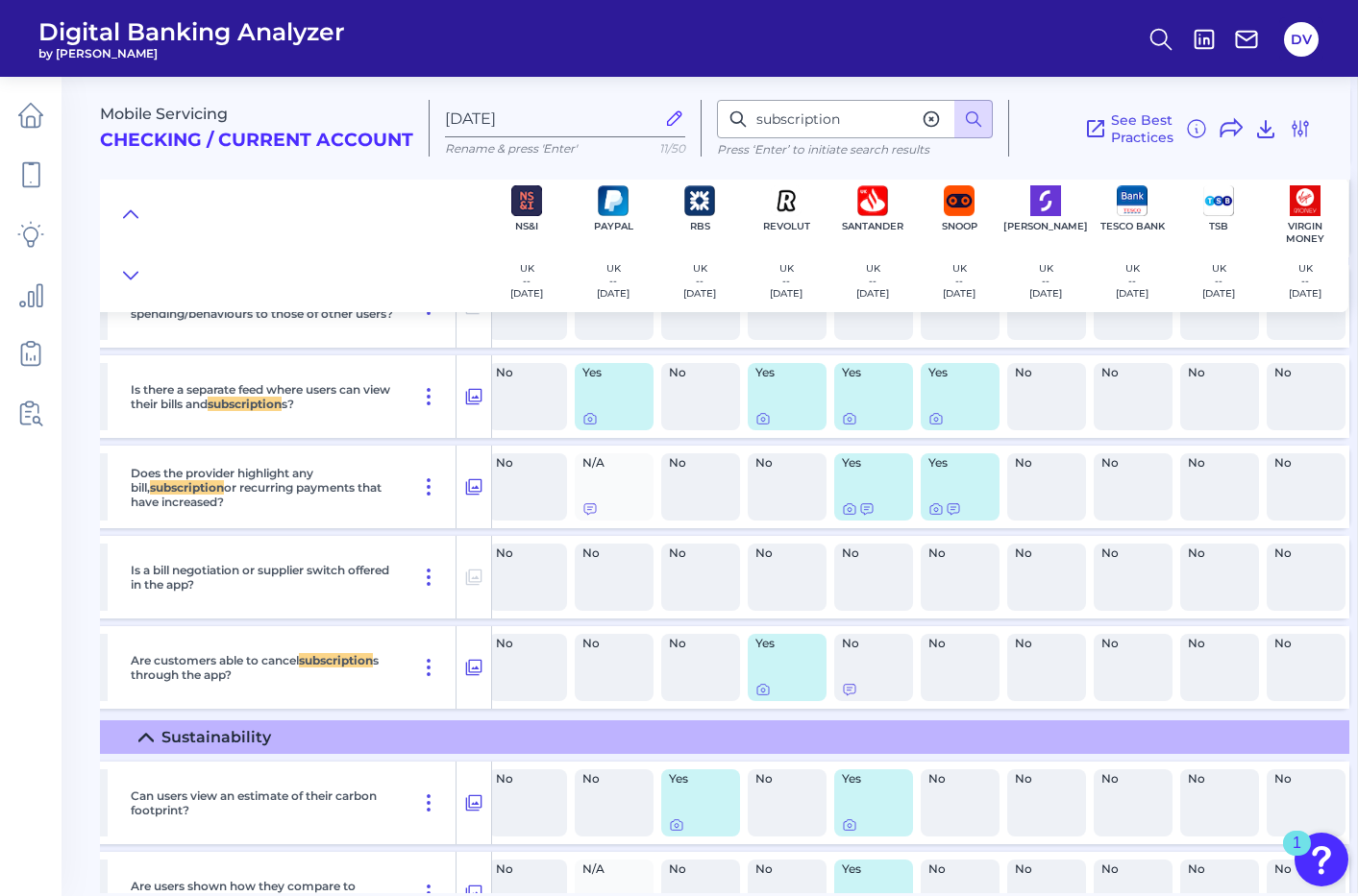
scroll to position [771, 1659]
click at [842, 506] on icon at bounding box center [850, 509] width 16 height 16
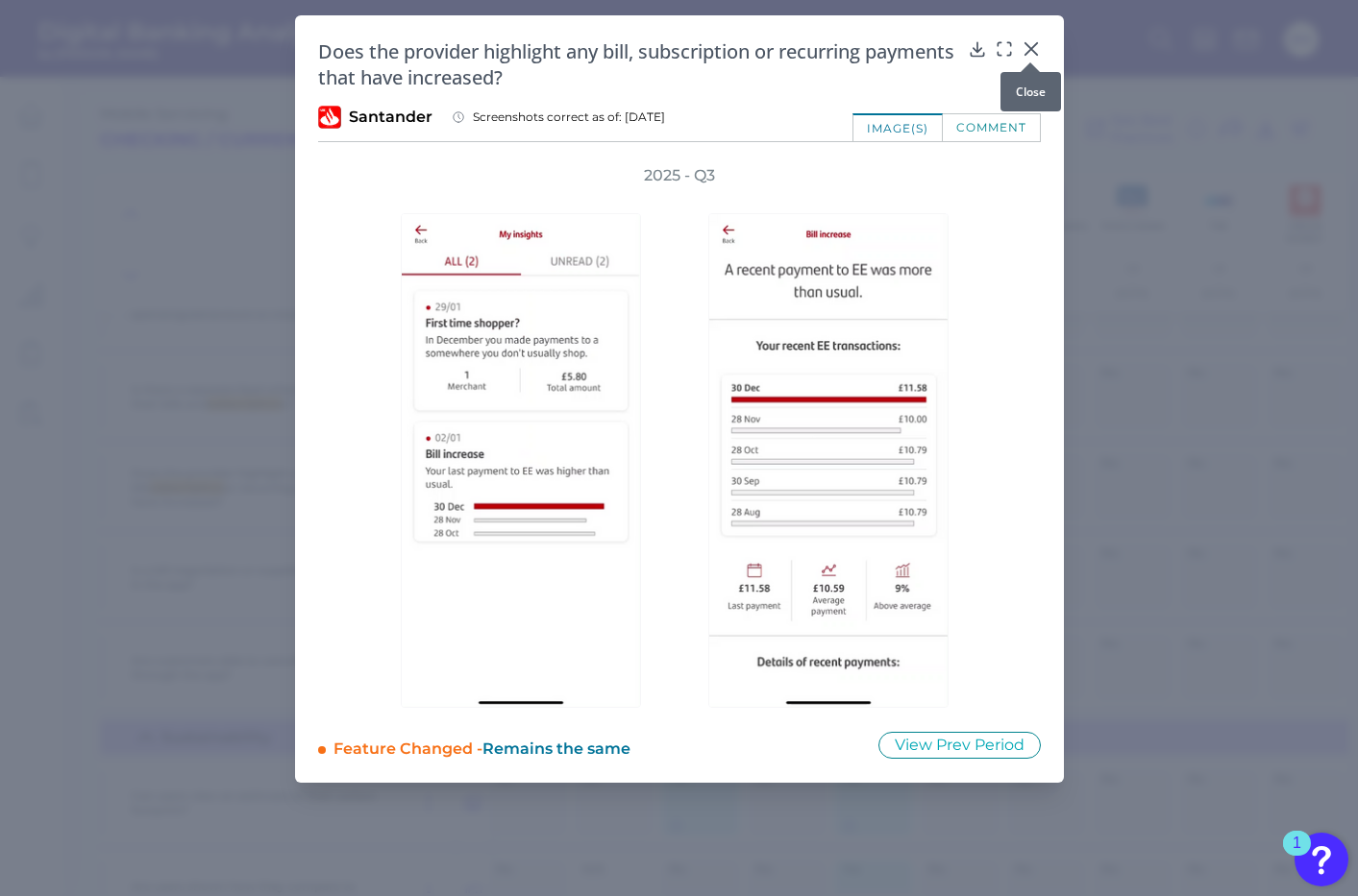
click at [1039, 50] on icon at bounding box center [1030, 48] width 19 height 19
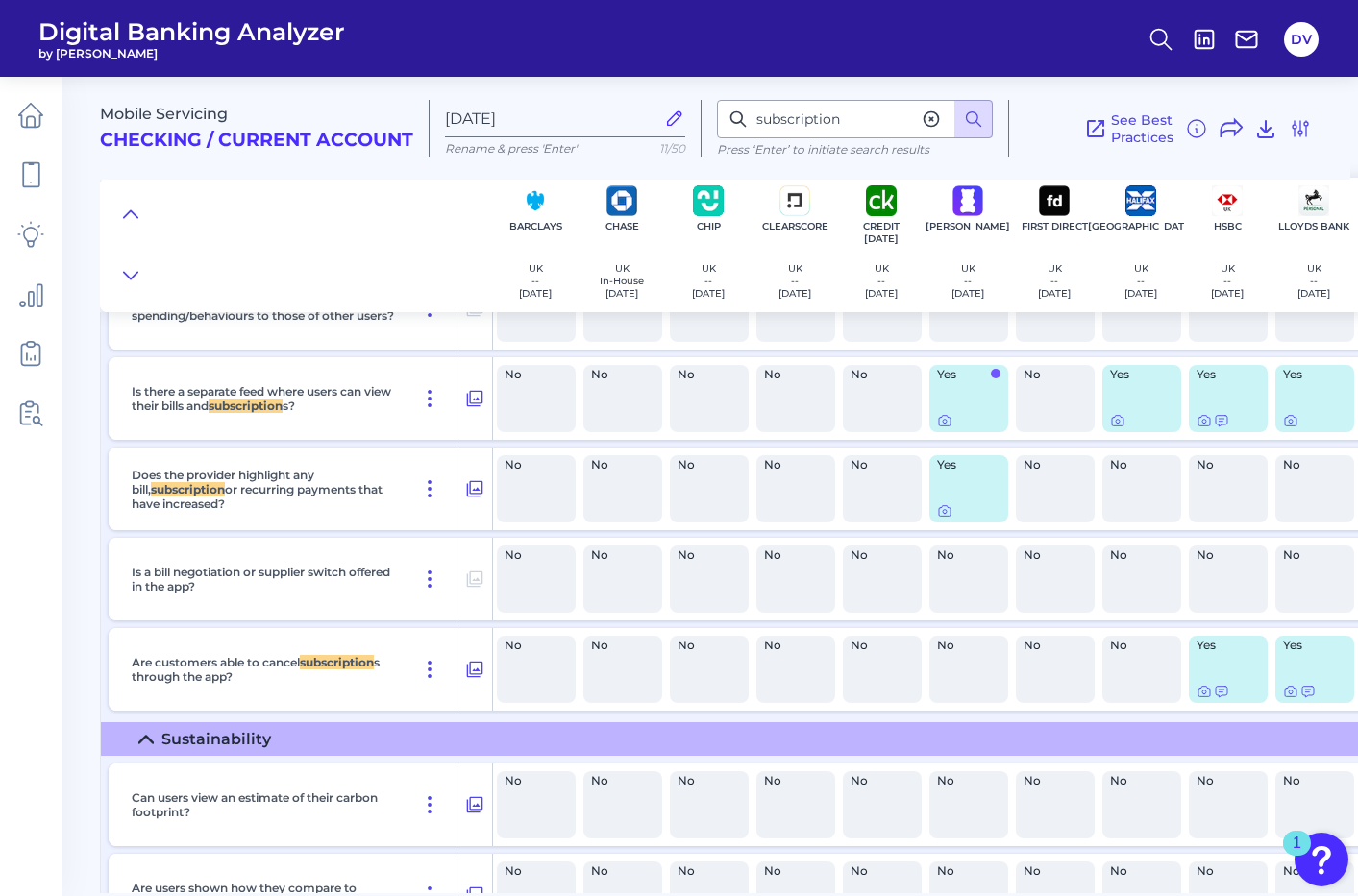
scroll to position [769, 0]
